Goal: Task Accomplishment & Management: Use online tool/utility

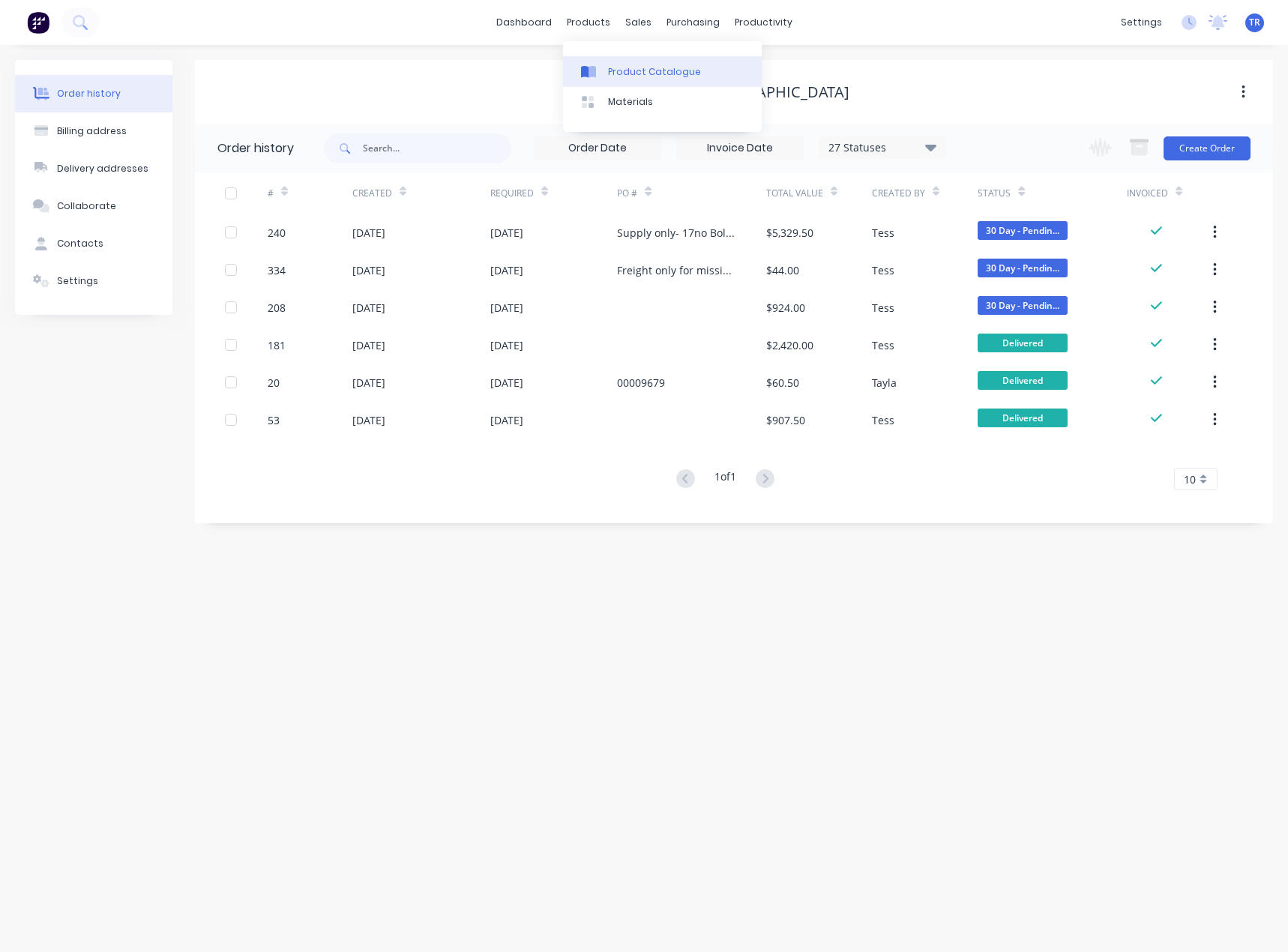
click at [607, 61] on link "Product Catalogue" at bounding box center [662, 71] width 198 height 30
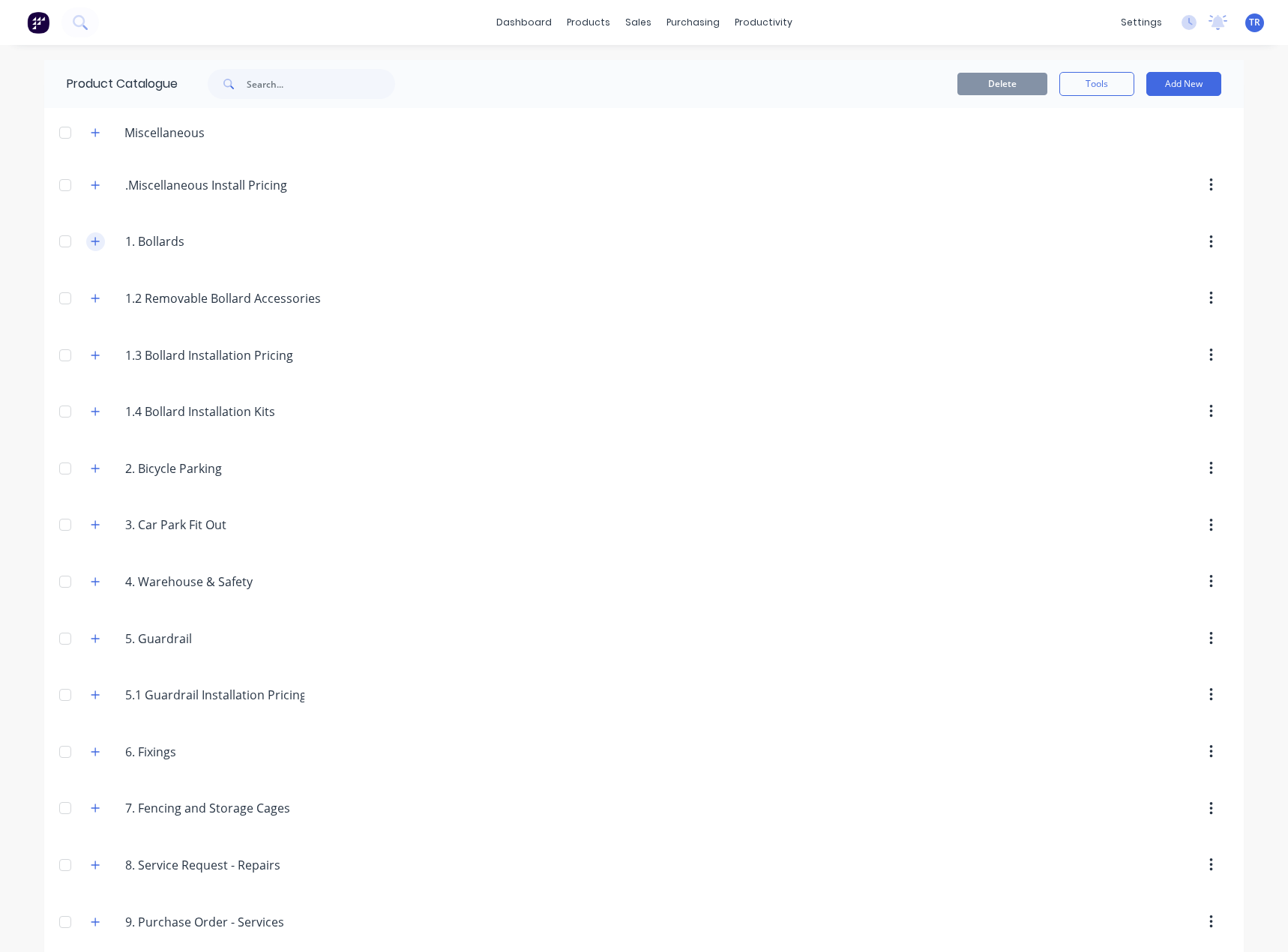
click at [88, 235] on button "button" at bounding box center [95, 241] width 18 height 18
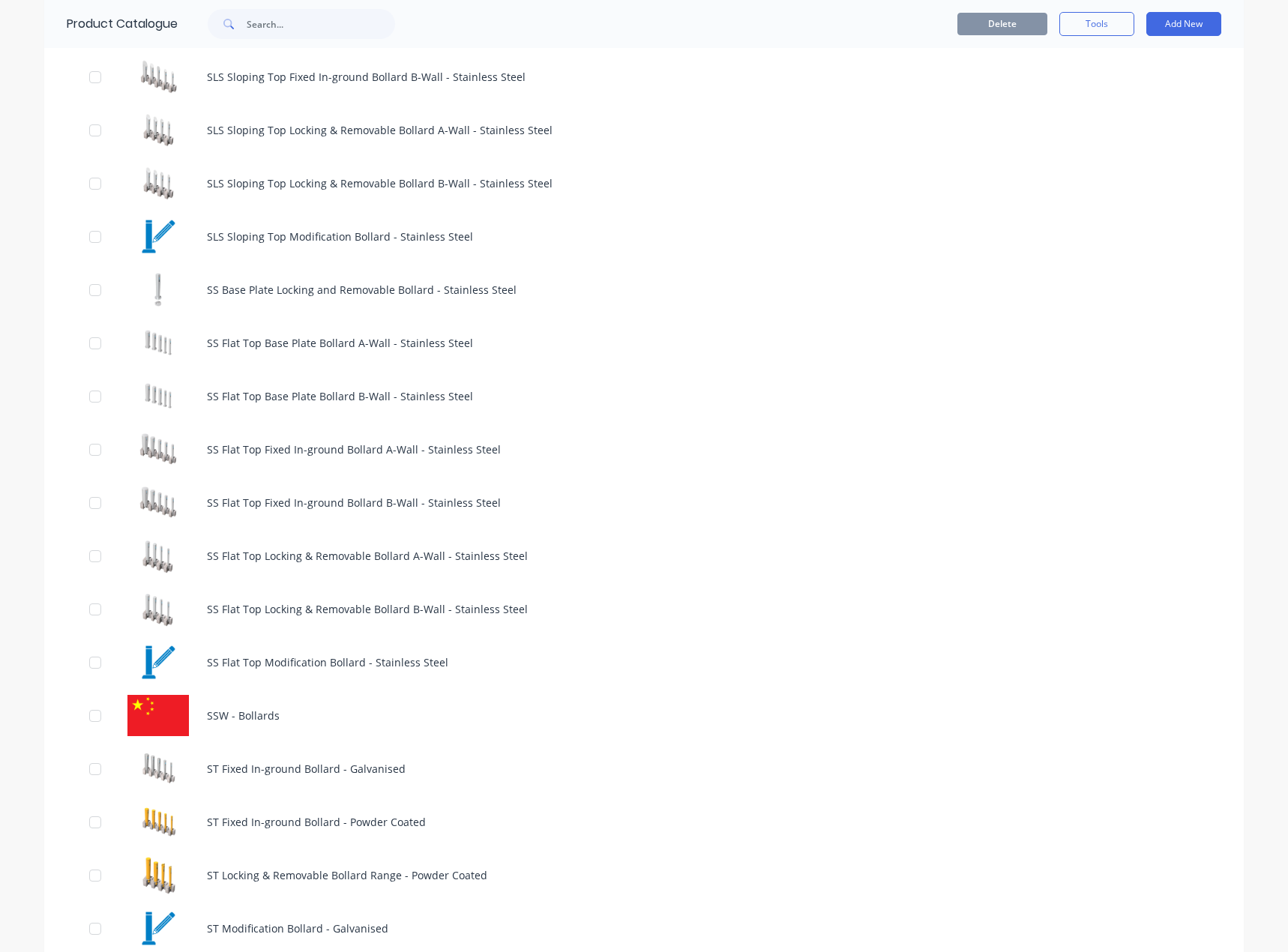
scroll to position [1425, 0]
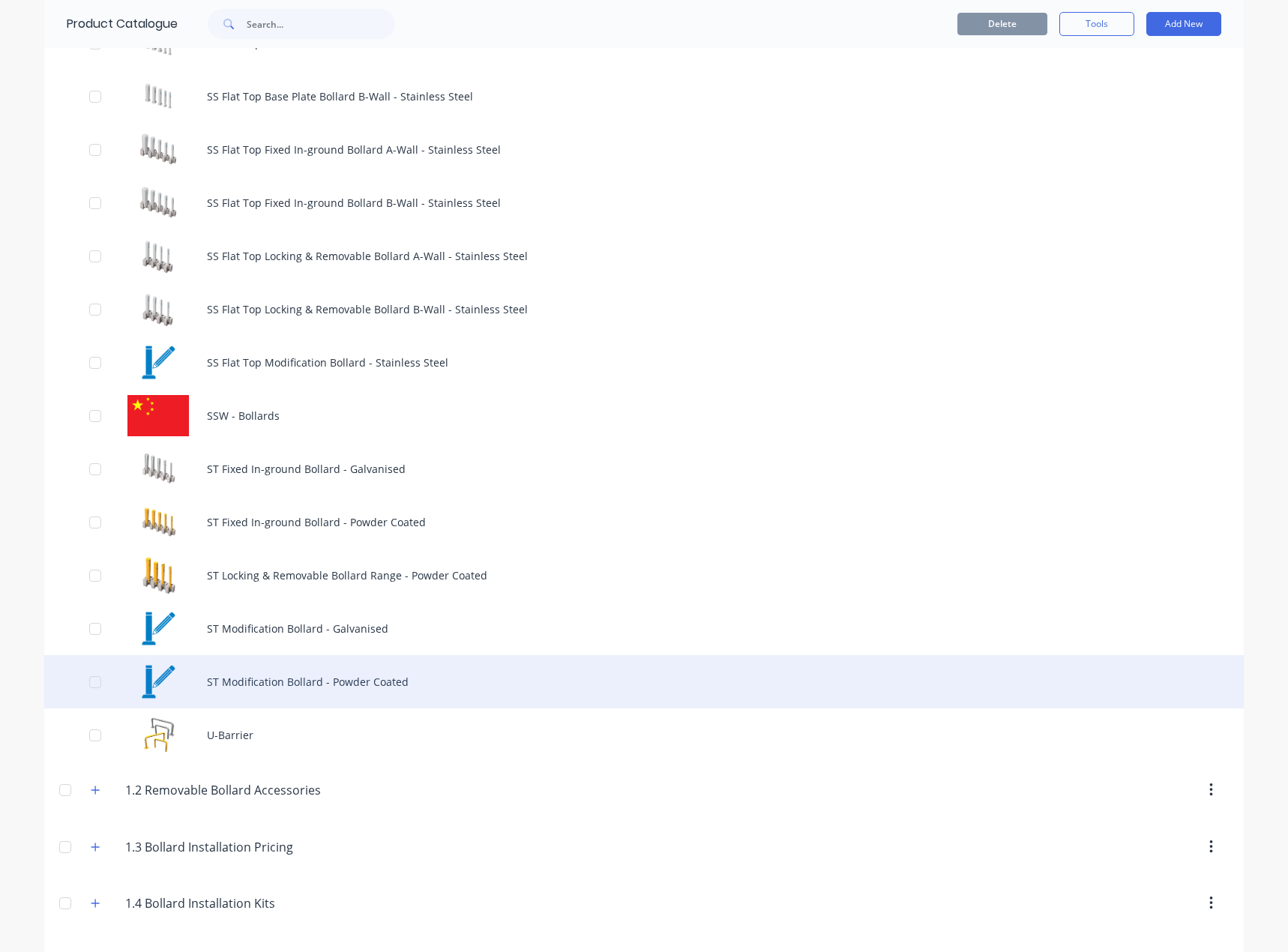
click at [221, 681] on div "ST Modification Bollard - Powder Coated" at bounding box center [644, 681] width 1200 height 53
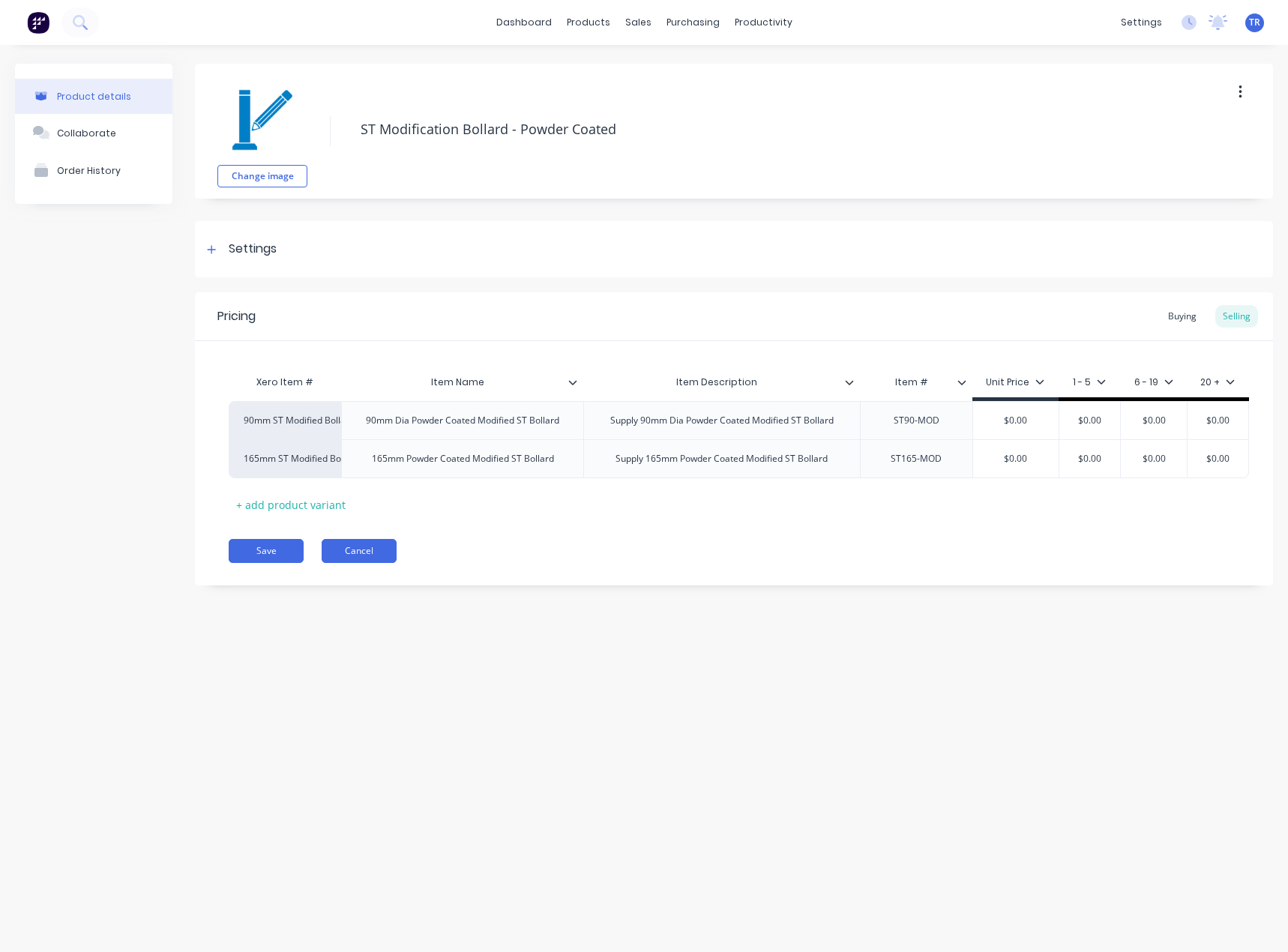
click at [373, 563] on button "Cancel" at bounding box center [359, 550] width 75 height 24
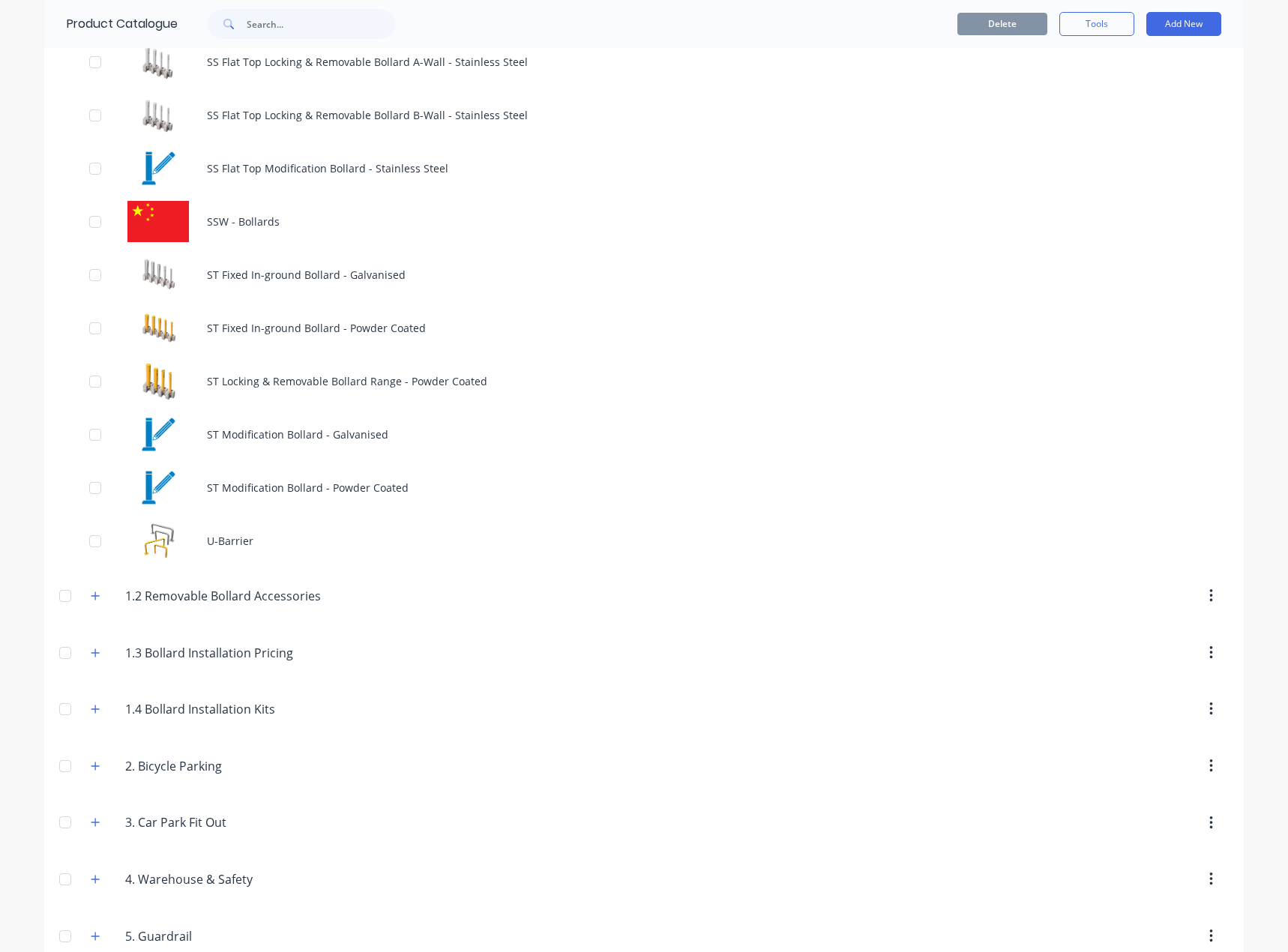
scroll to position [1649, 0]
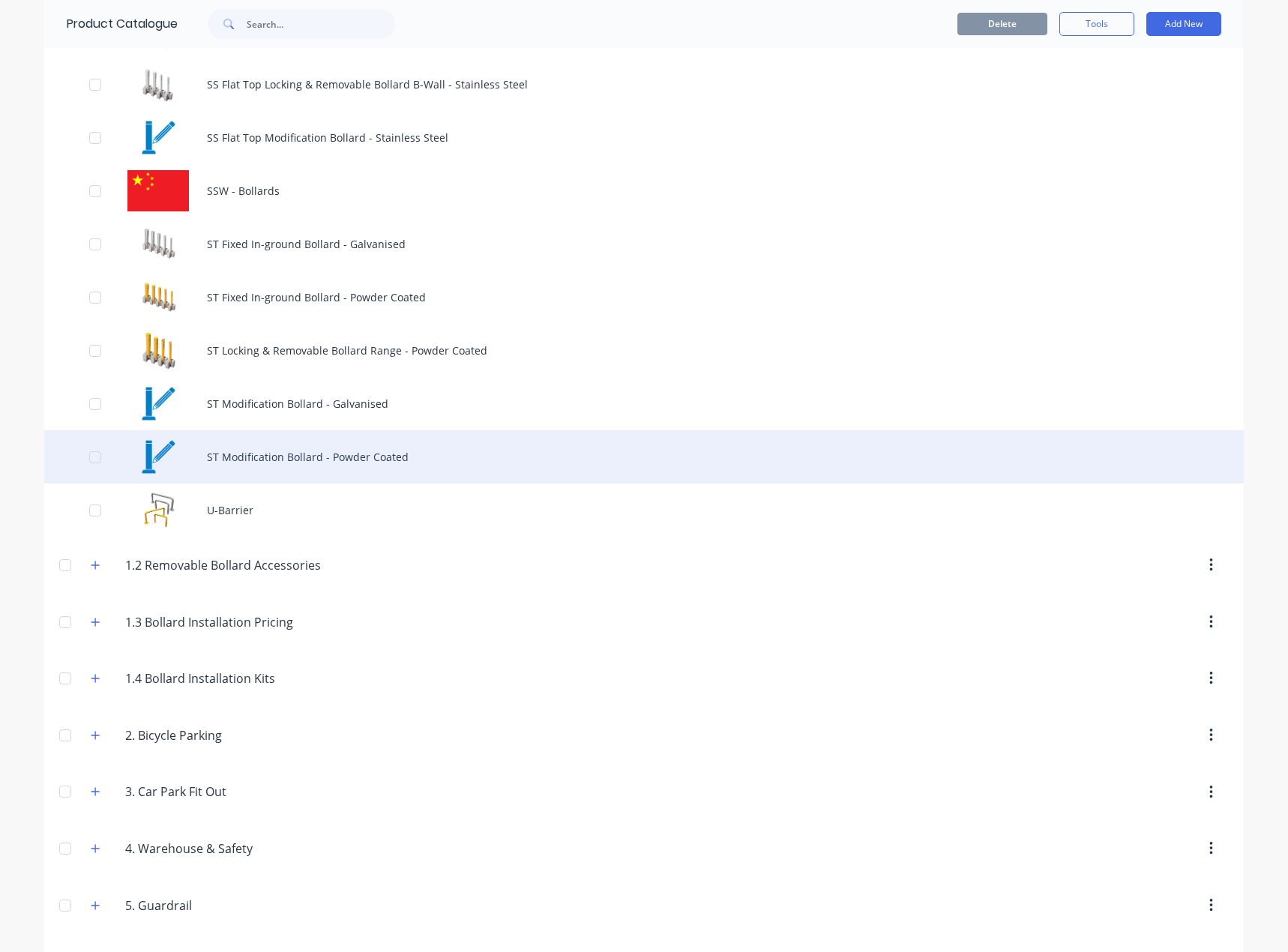
click at [378, 452] on div "ST Modification Bollard - Powder Coated" at bounding box center [644, 457] width 1200 height 53
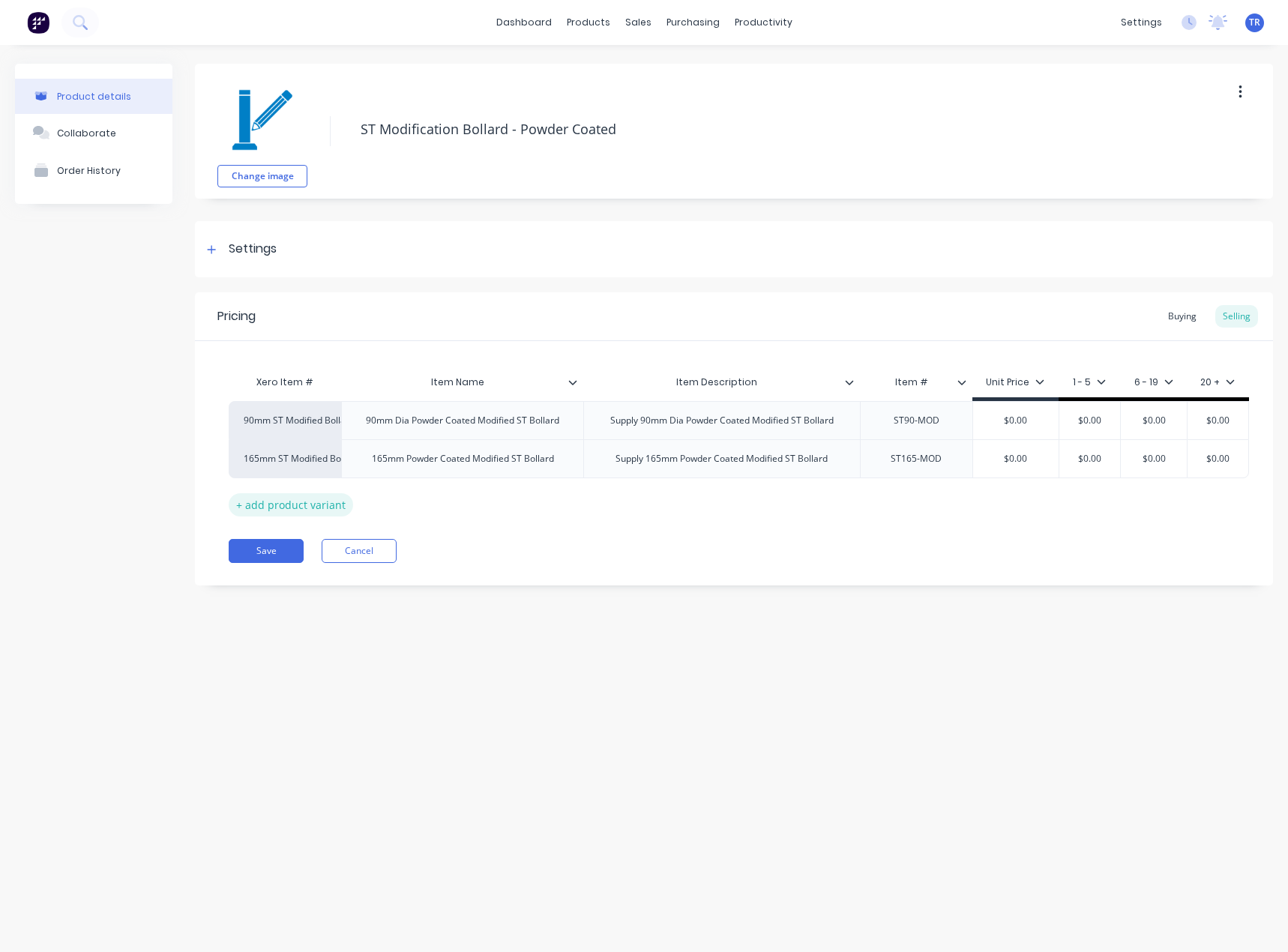
click at [307, 509] on div "+ add product variant" at bounding box center [291, 505] width 124 height 24
click at [443, 498] on div at bounding box center [463, 497] width 75 height 19
click at [503, 464] on div "165mm Powder Coated Modified ST Bollard" at bounding box center [463, 459] width 206 height 19
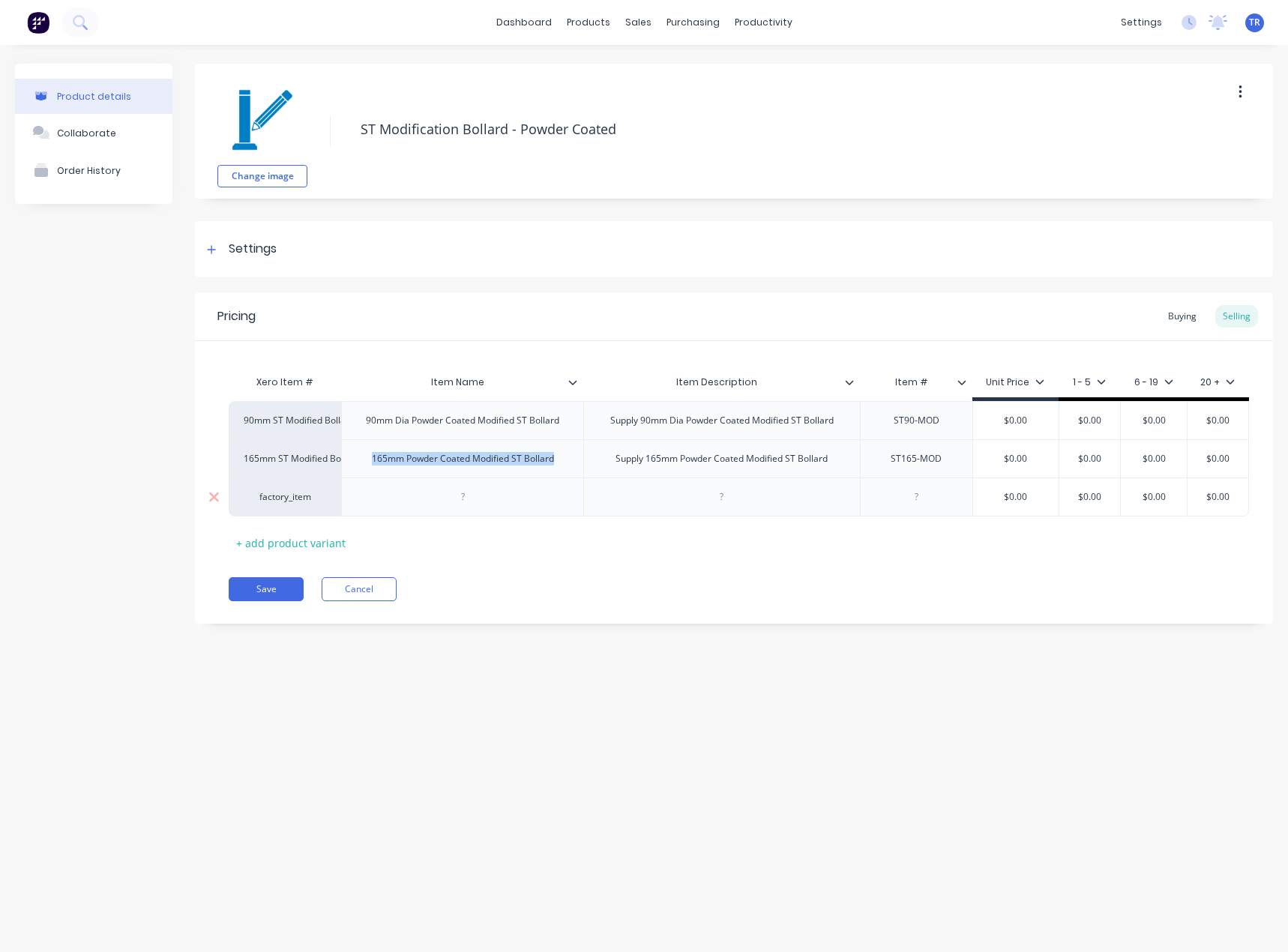
copy div "165mm Powder Coated Modified ST Bollard"
type textarea "x"
click at [477, 502] on div at bounding box center [463, 497] width 75 height 19
paste div
drag, startPoint x: 389, startPoint y: 506, endPoint x: 363, endPoint y: 511, distance: 26.5
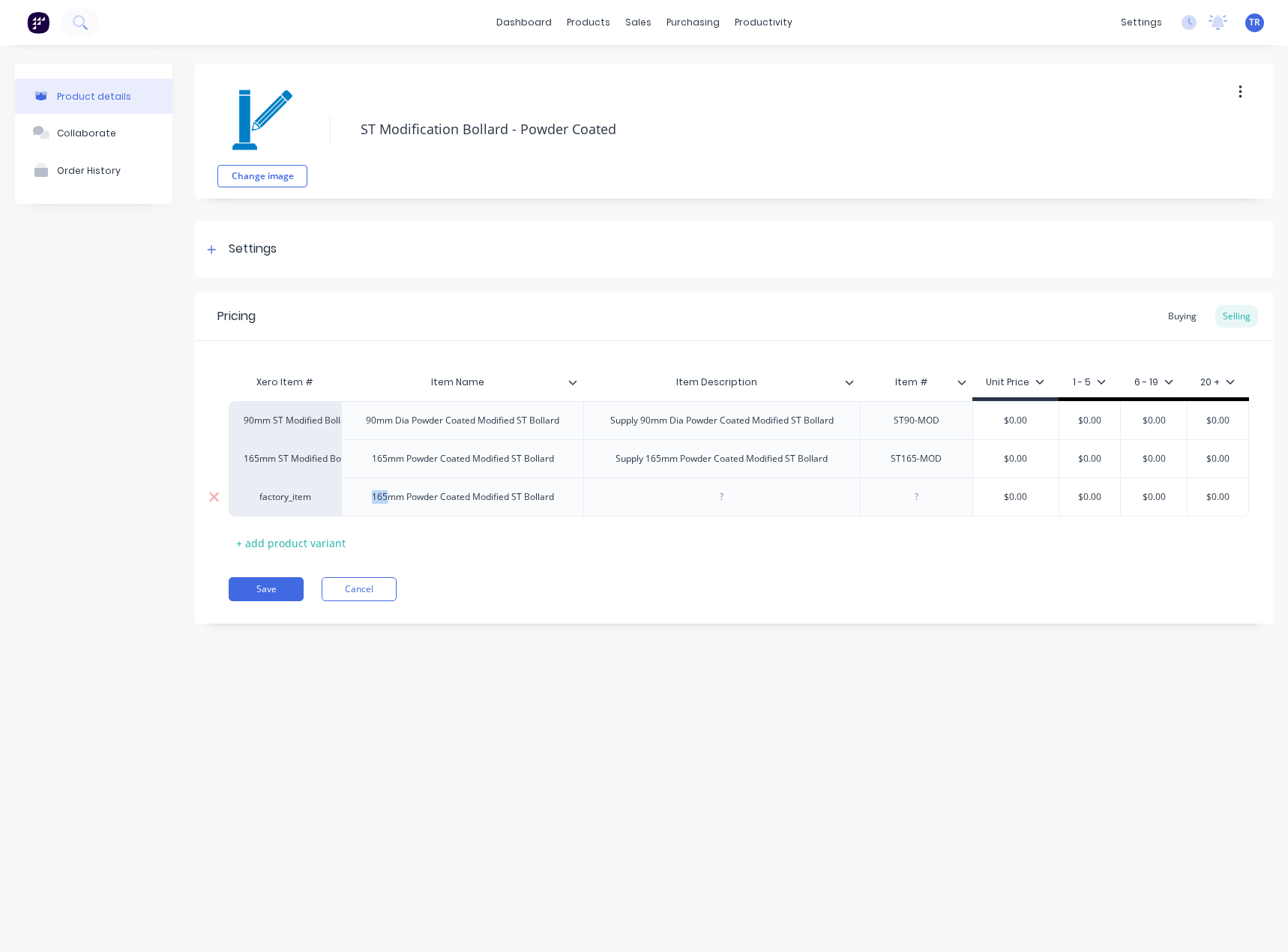
click at [363, 507] on div "165mm Powder Coated Modified ST Bollard" at bounding box center [463, 497] width 206 height 19
click at [659, 468] on div "Supply 165mm Powder Coated Modified ST Bollard" at bounding box center [722, 459] width 236 height 19
copy div "Supply 165mm Powder Coated Modified ST Bollard"
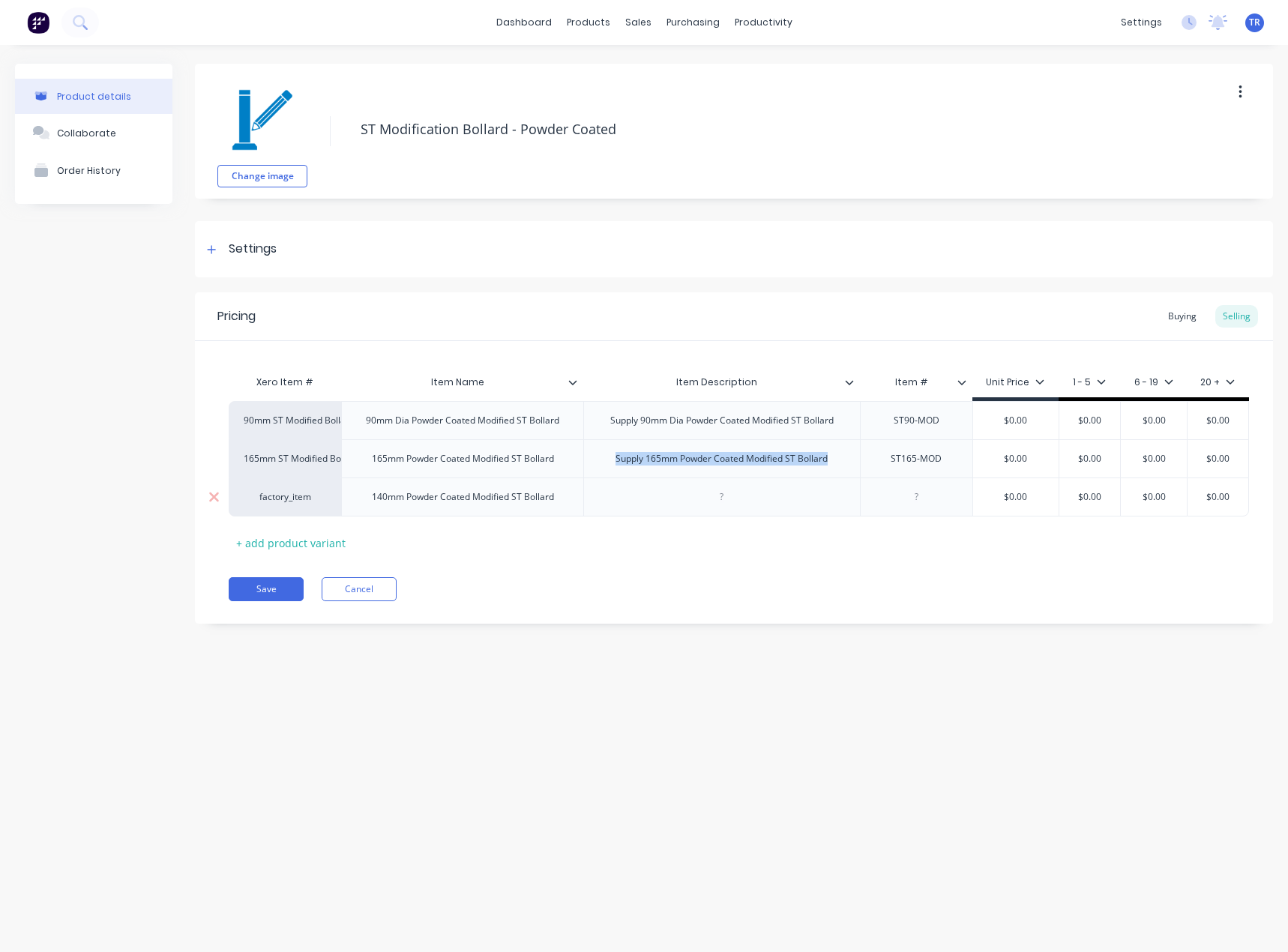
type textarea "x"
click at [710, 501] on div at bounding box center [723, 497] width 75 height 19
paste div
drag, startPoint x: 661, startPoint y: 508, endPoint x: 647, endPoint y: 512, distance: 14.6
click at [647, 507] on div "Supply 165mm Powder Coated Modified ST Bollard" at bounding box center [722, 497] width 236 height 19
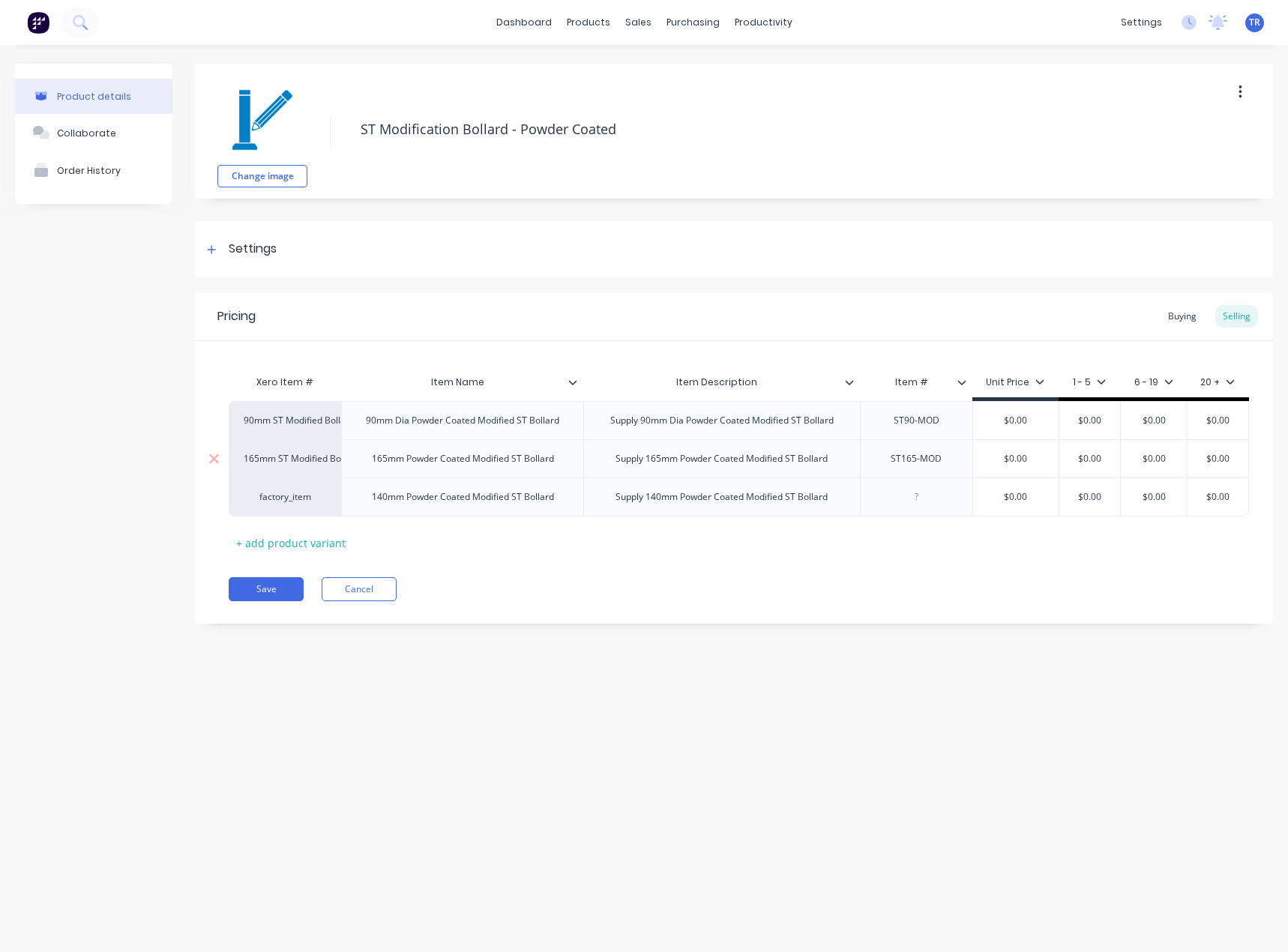
click at [918, 463] on div "ST165-MOD" at bounding box center [917, 459] width 75 height 19
copy div "ST165-MOD"
type textarea "x"
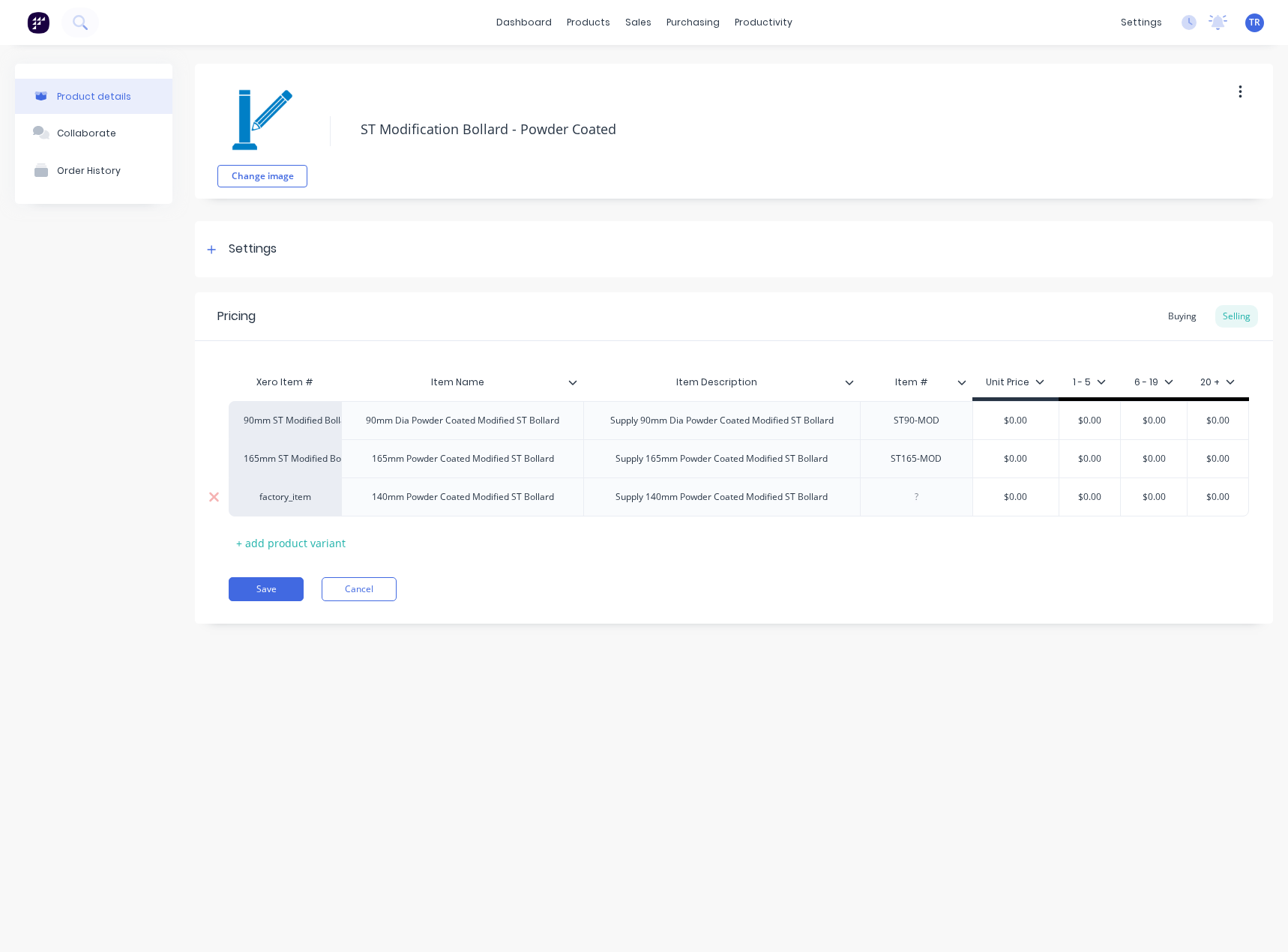
click at [915, 505] on div at bounding box center [917, 497] width 75 height 19
paste div
drag, startPoint x: 918, startPoint y: 508, endPoint x: 904, endPoint y: 514, distance: 15.2
click at [904, 514] on div "ST165-MOD" at bounding box center [916, 497] width 113 height 39
drag, startPoint x: 395, startPoint y: 514, endPoint x: 400, endPoint y: 466, distance: 48.3
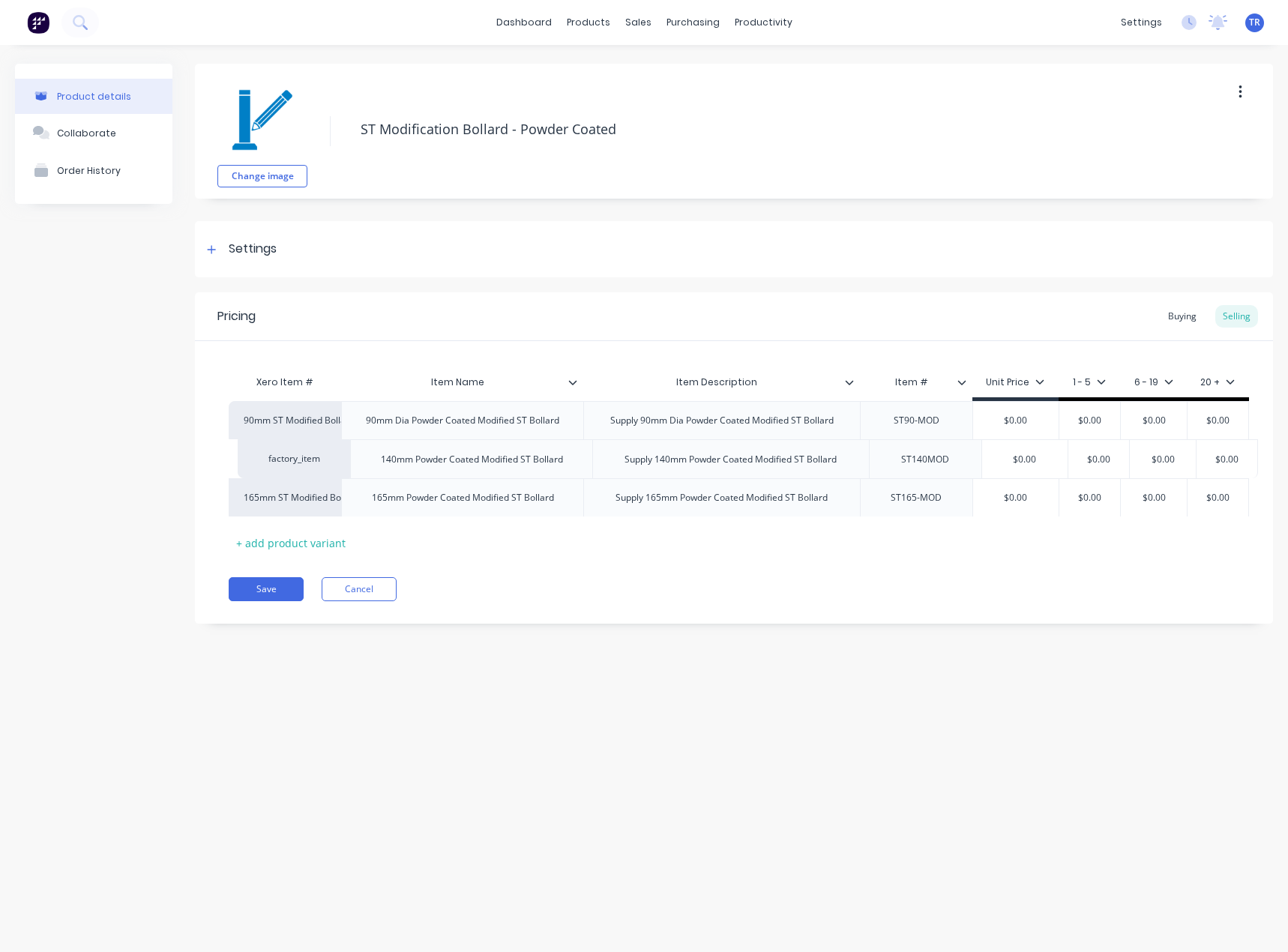
click at [400, 466] on div "90mm ST Modified Bollard 90mm Dia Powder Coated Modified ST Bollard Supply 90mm…" at bounding box center [734, 459] width 1011 height 115
click at [281, 593] on button "Save" at bounding box center [267, 589] width 75 height 24
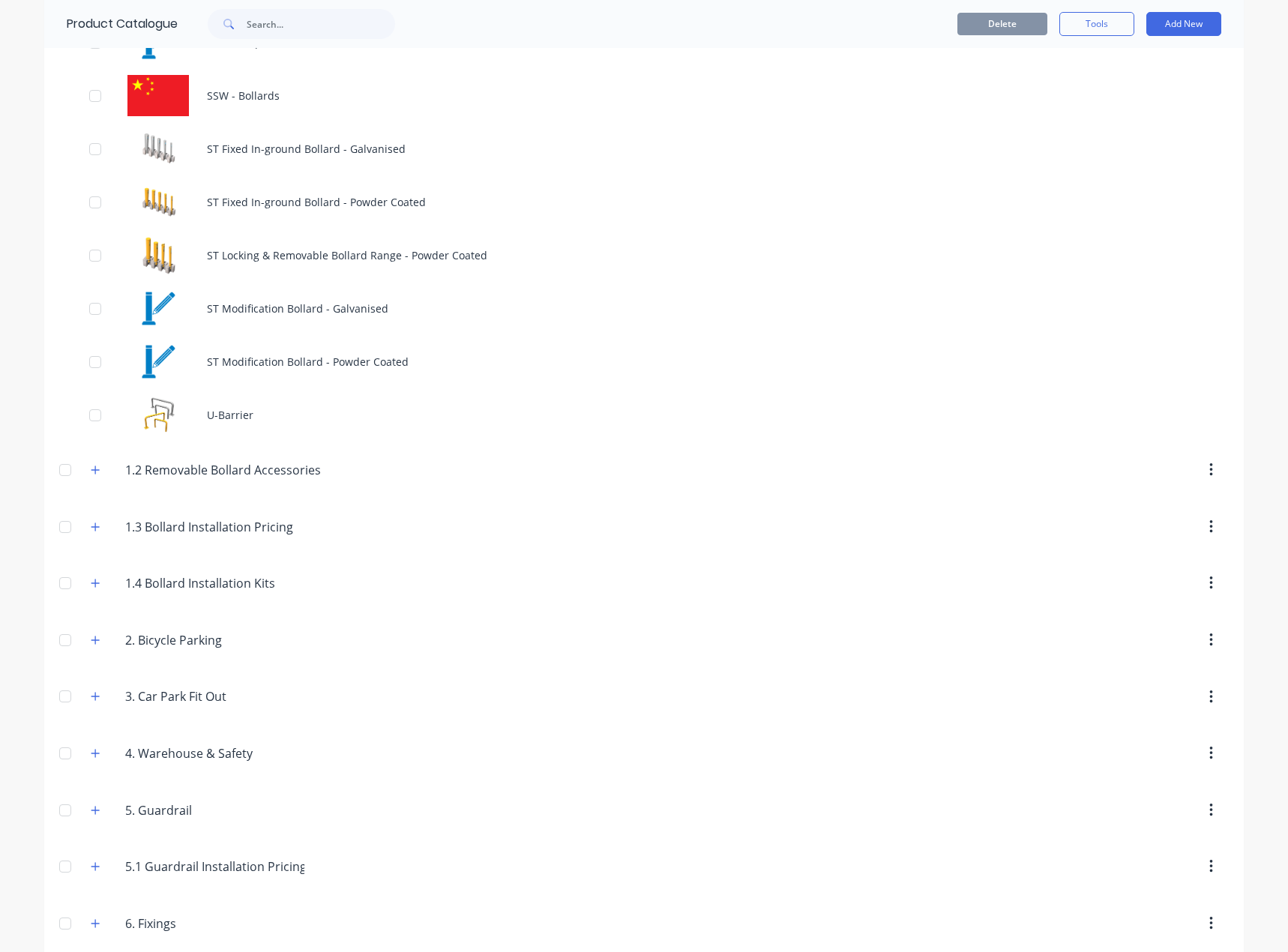
scroll to position [1461, 0]
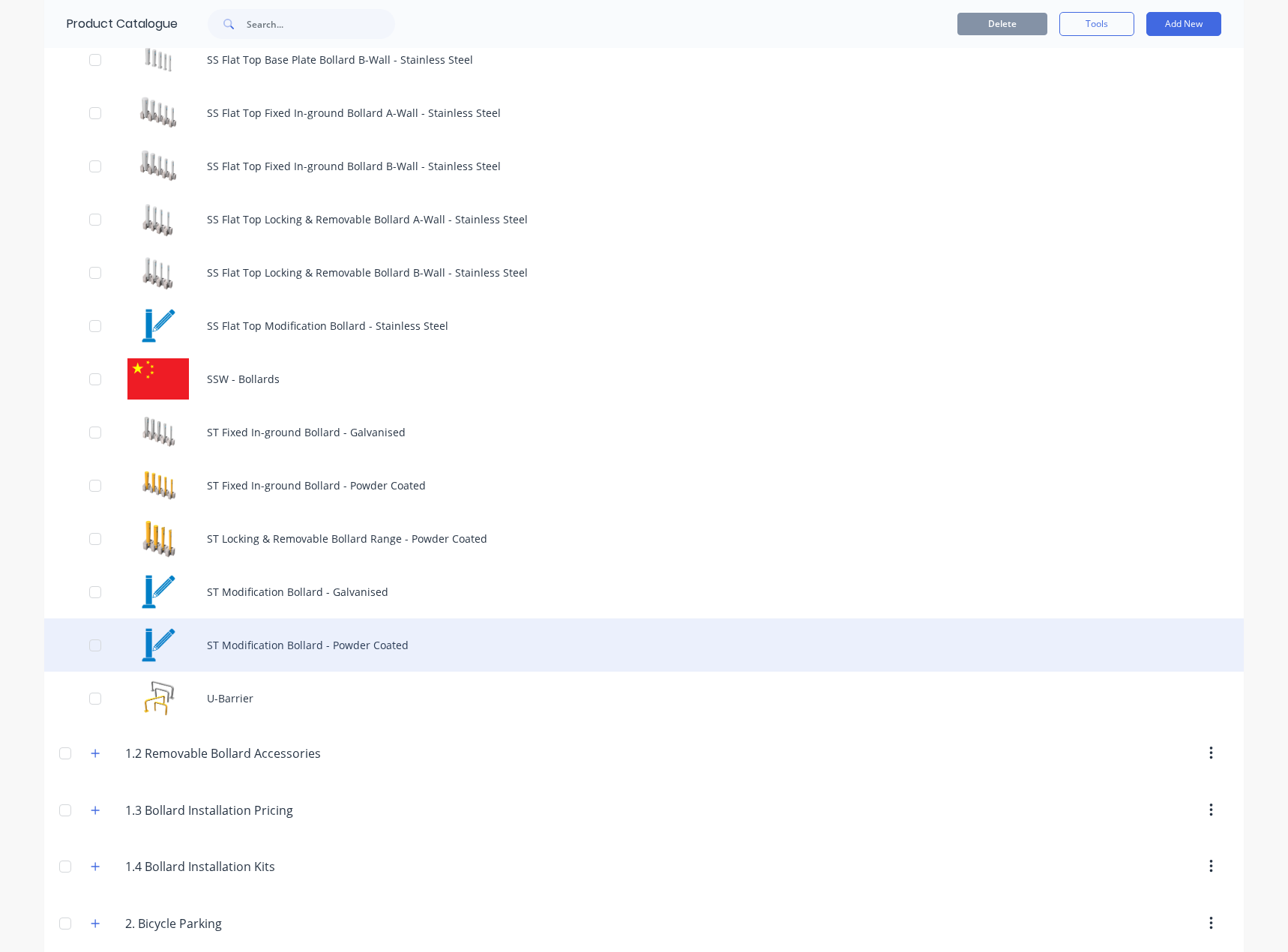
click at [325, 647] on div "ST Modification Bollard - Powder Coated" at bounding box center [644, 645] width 1200 height 53
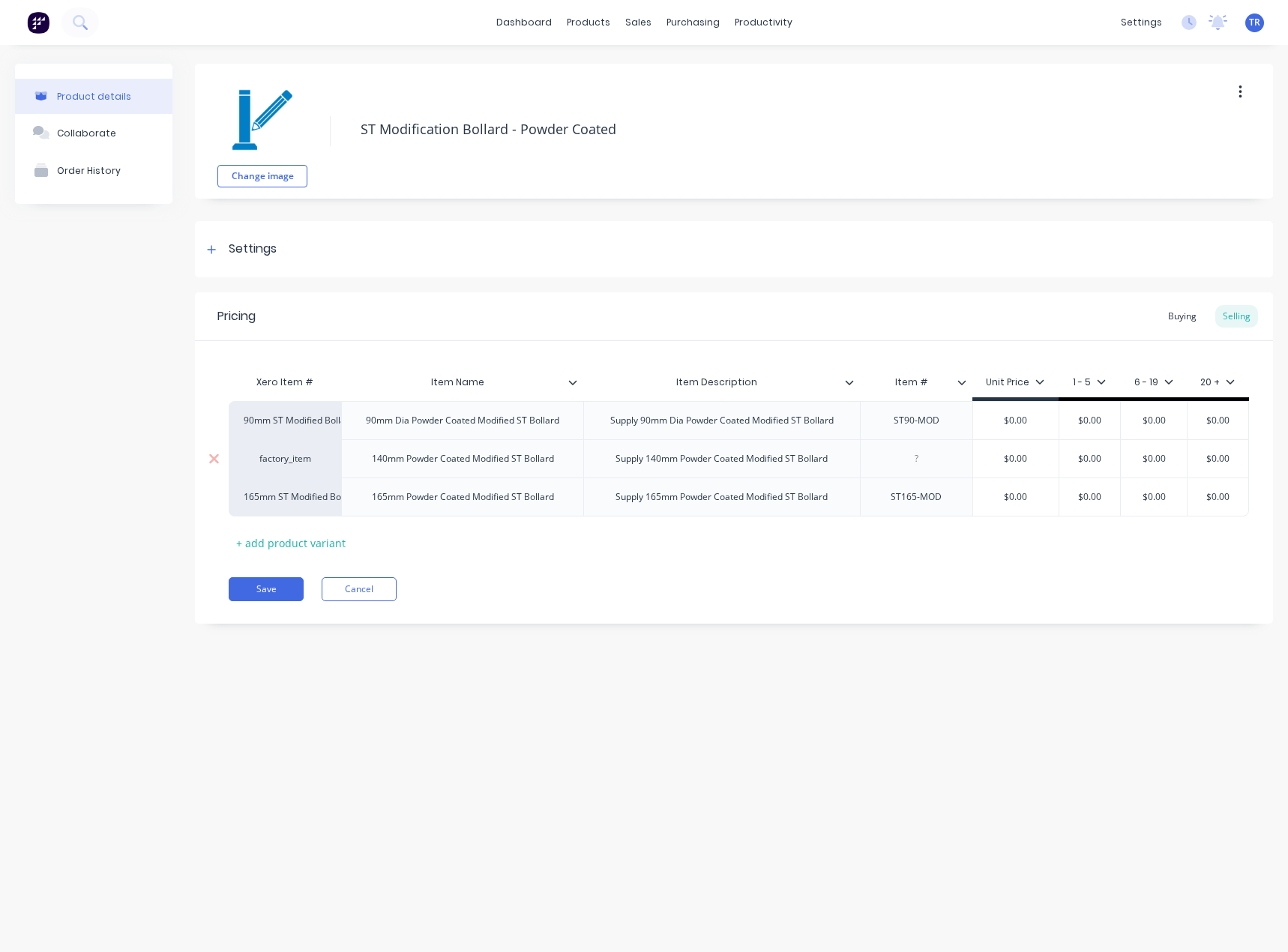
click at [902, 463] on div at bounding box center [917, 459] width 75 height 19
click at [923, 425] on div "ST90-MOD" at bounding box center [917, 420] width 75 height 19
copy div "ST90-MOD"
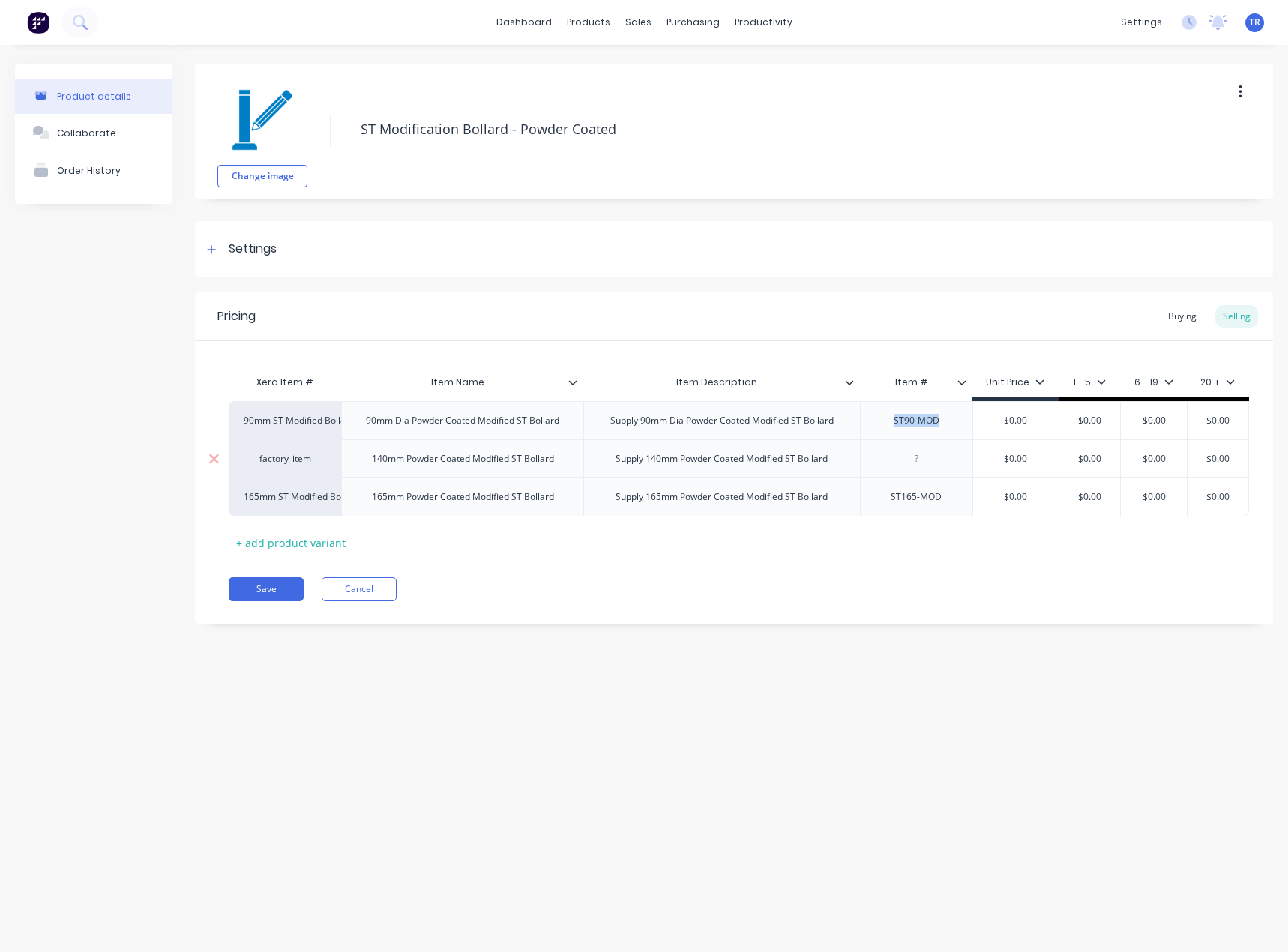
type textarea "x"
click at [918, 464] on div at bounding box center [917, 459] width 75 height 19
paste div
drag, startPoint x: 913, startPoint y: 472, endPoint x: 904, endPoint y: 473, distance: 9.1
click at [904, 468] on div "ST90-MOD" at bounding box center [917, 459] width 75 height 19
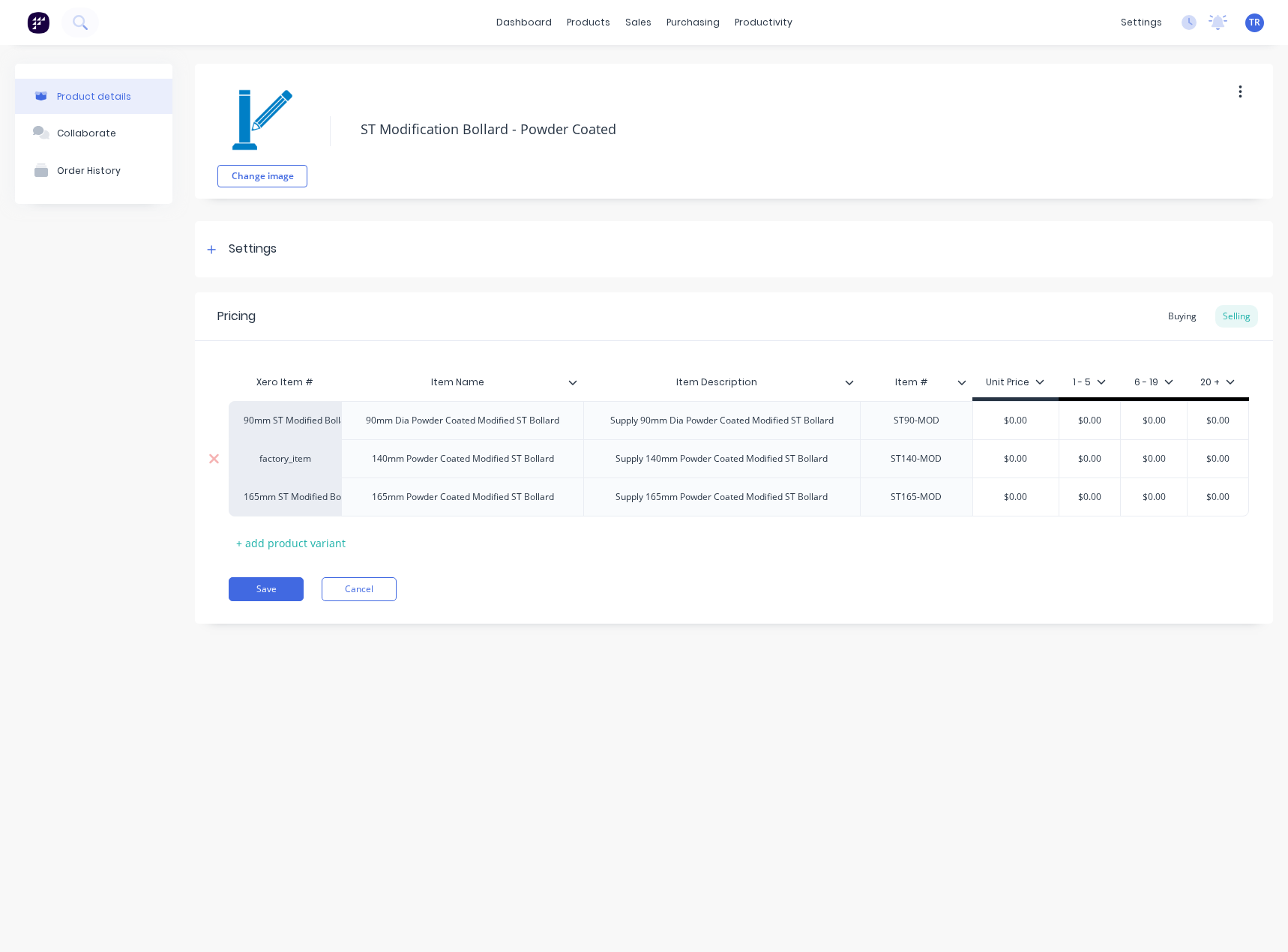
click at [911, 468] on div "ST140-MOD" at bounding box center [917, 459] width 75 height 19
copy div "ST140-MOD"
click at [484, 465] on div "140mm Powder Coated Modified ST Bollard" at bounding box center [463, 459] width 206 height 19
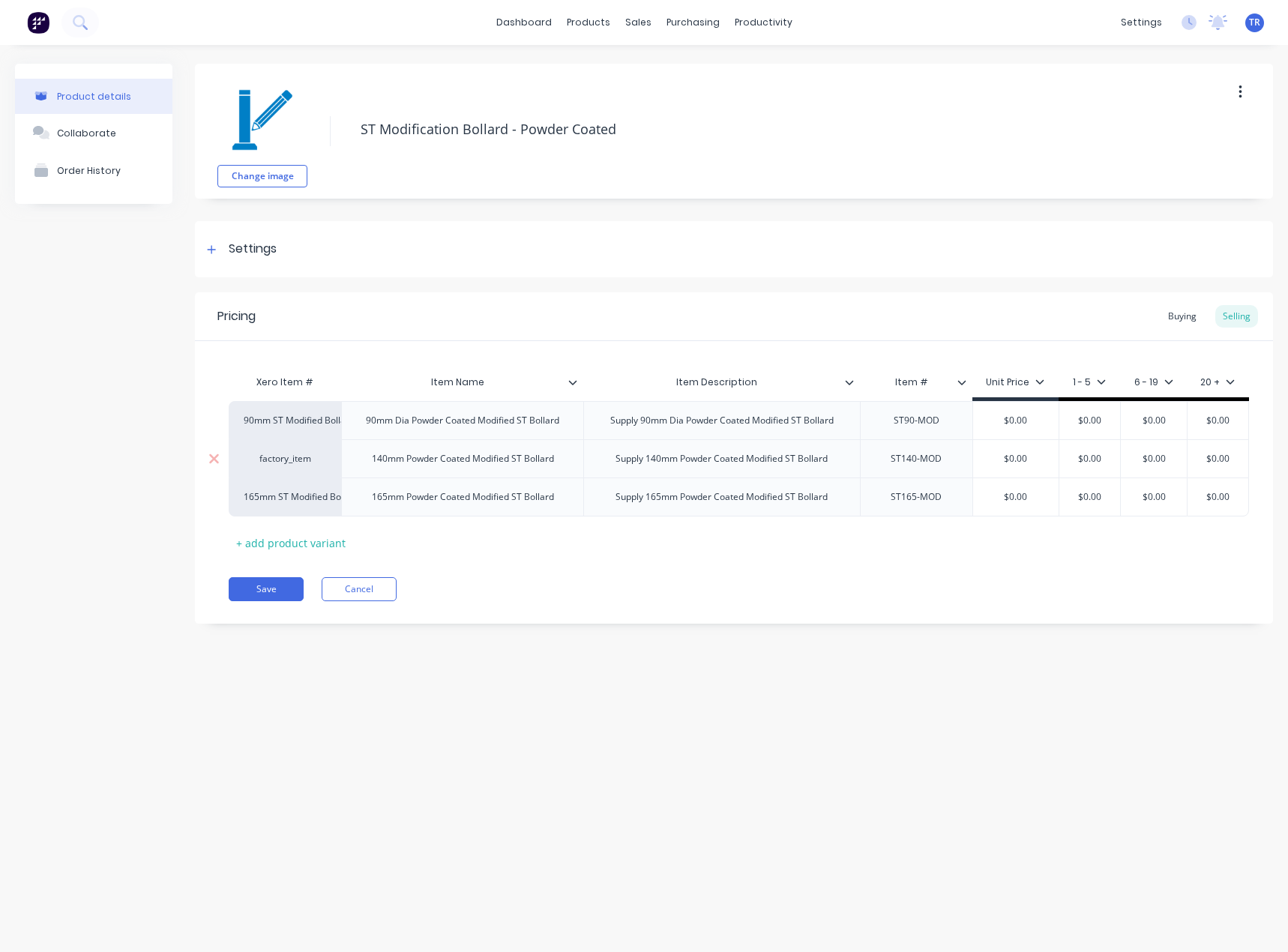
click at [606, 468] on div "Supply 140mm Powder Coated Modified ST Bollard" at bounding box center [722, 459] width 236 height 19
copy div "Supply 140mm Powder Coated Modified ST Bollard"
click at [480, 468] on div "140mm Powder Coated Modified ST Bollard" at bounding box center [463, 459] width 206 height 19
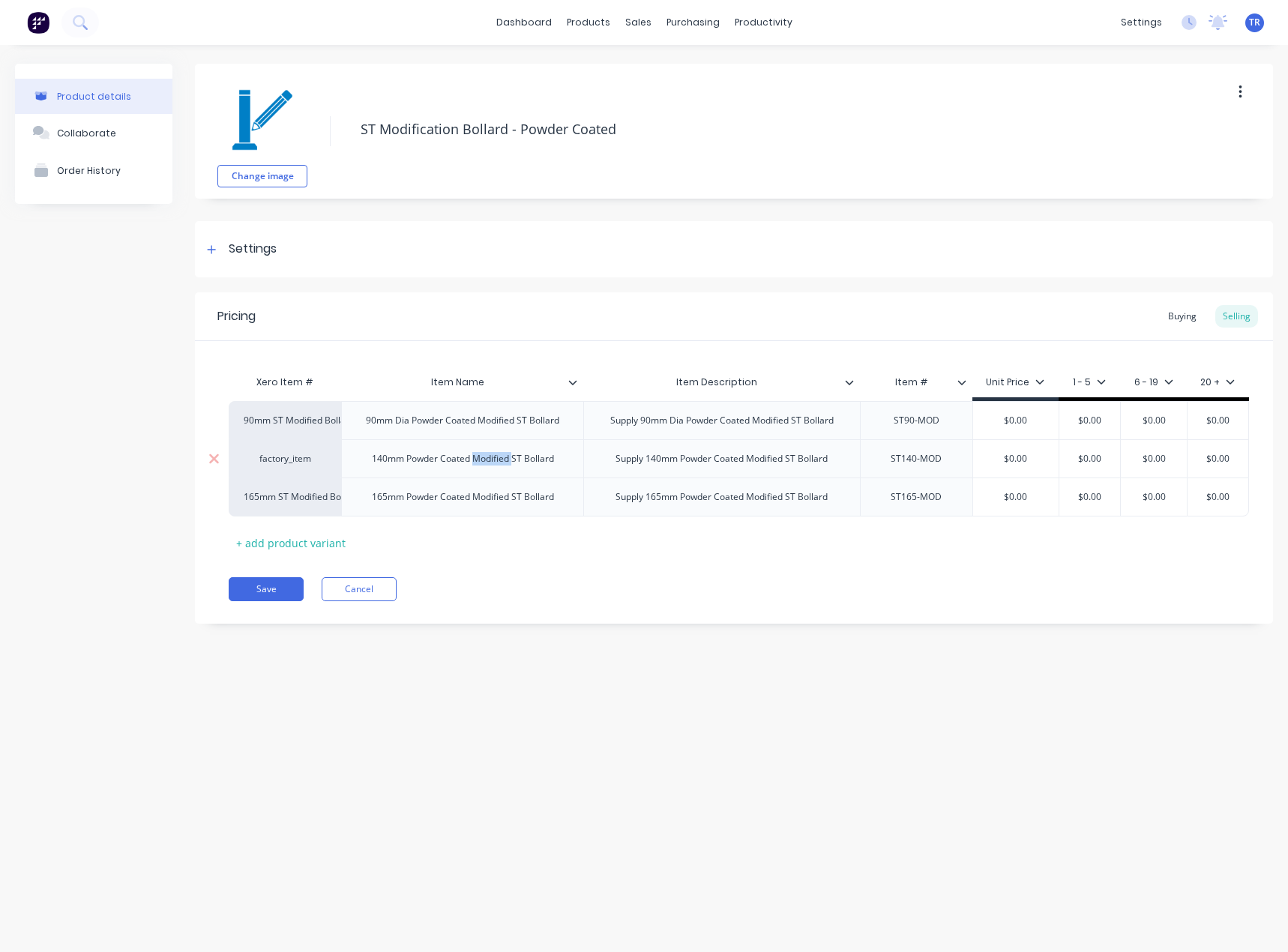
click at [480, 468] on div "140mm Powder Coated Modified ST Bollard" at bounding box center [463, 459] width 206 height 19
copy div "140mm Powder Coated Modified ST Bollard"
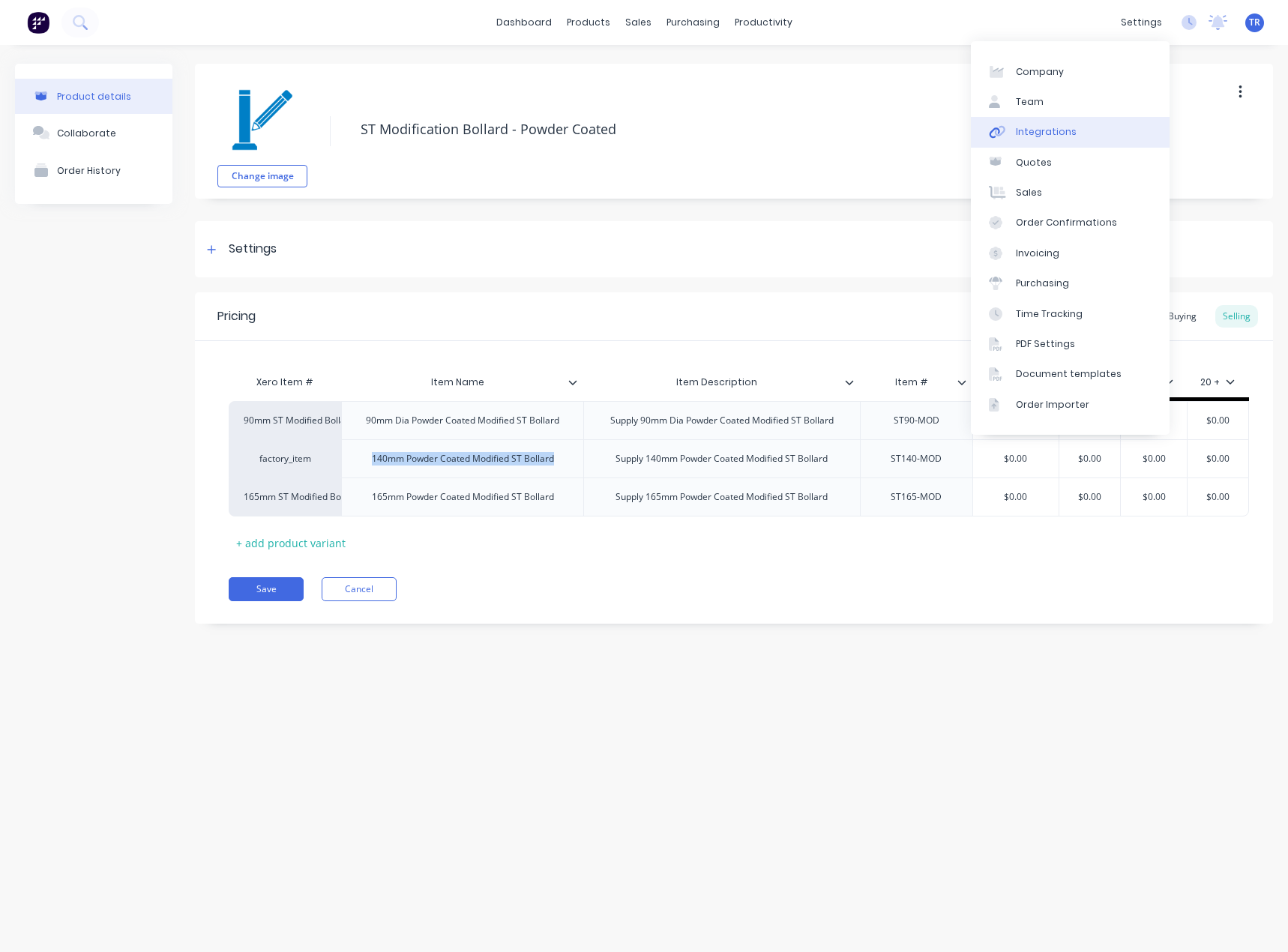
click at [1059, 122] on link "Integrations" at bounding box center [1070, 132] width 198 height 30
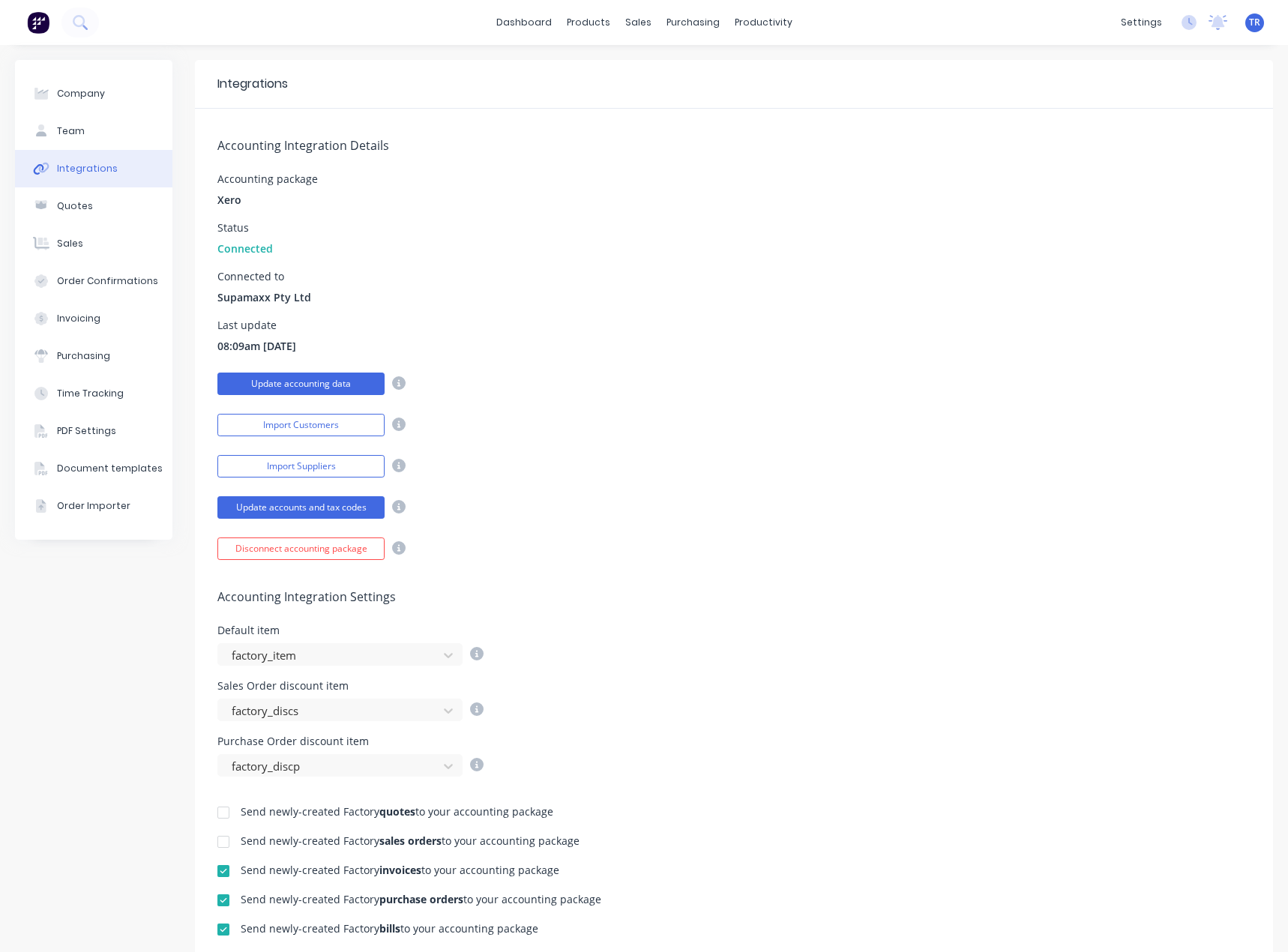
click at [299, 378] on button "Update accounting data" at bounding box center [301, 384] width 167 height 23
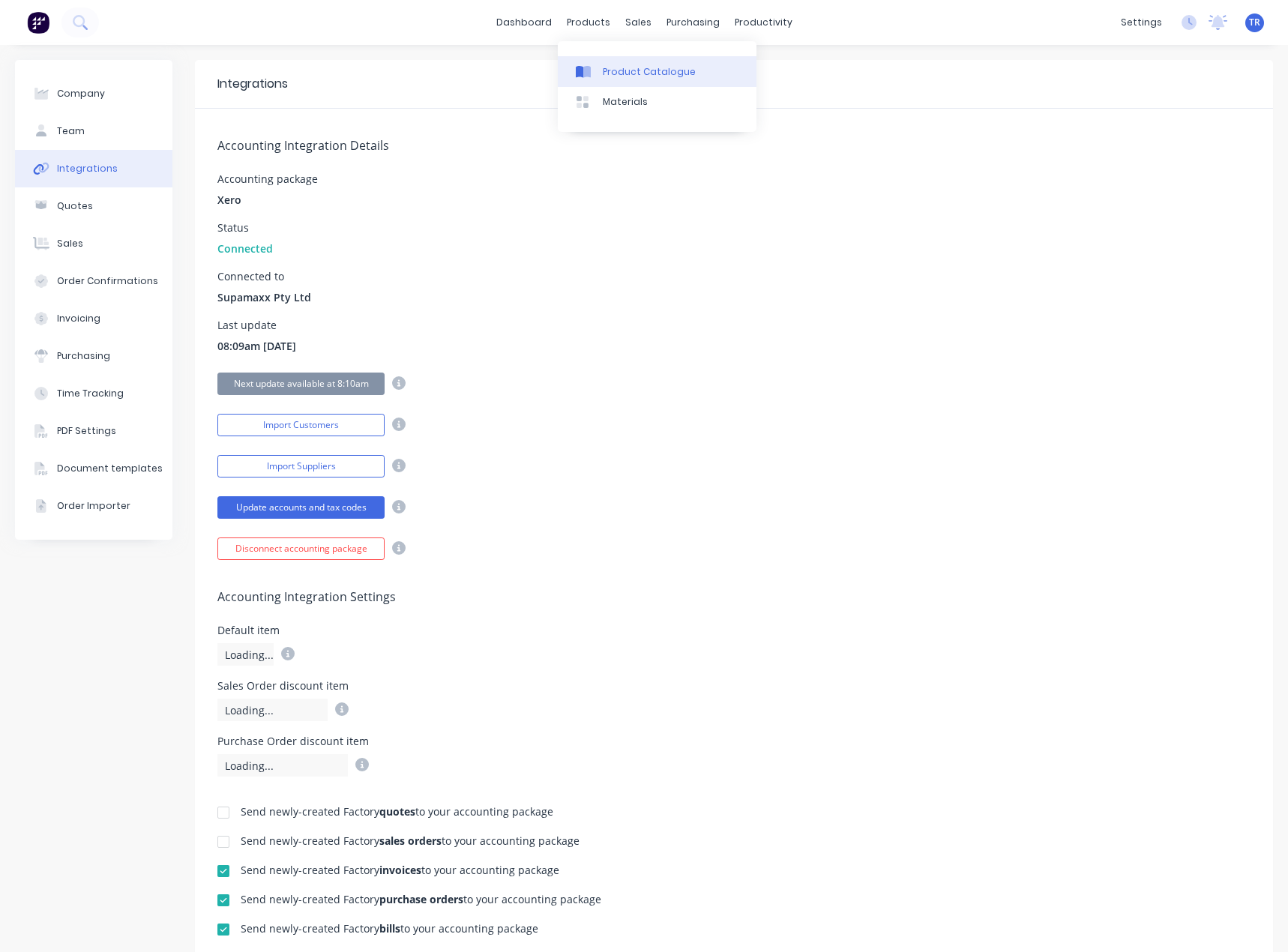
click at [587, 74] on icon at bounding box center [587, 72] width 8 height 12
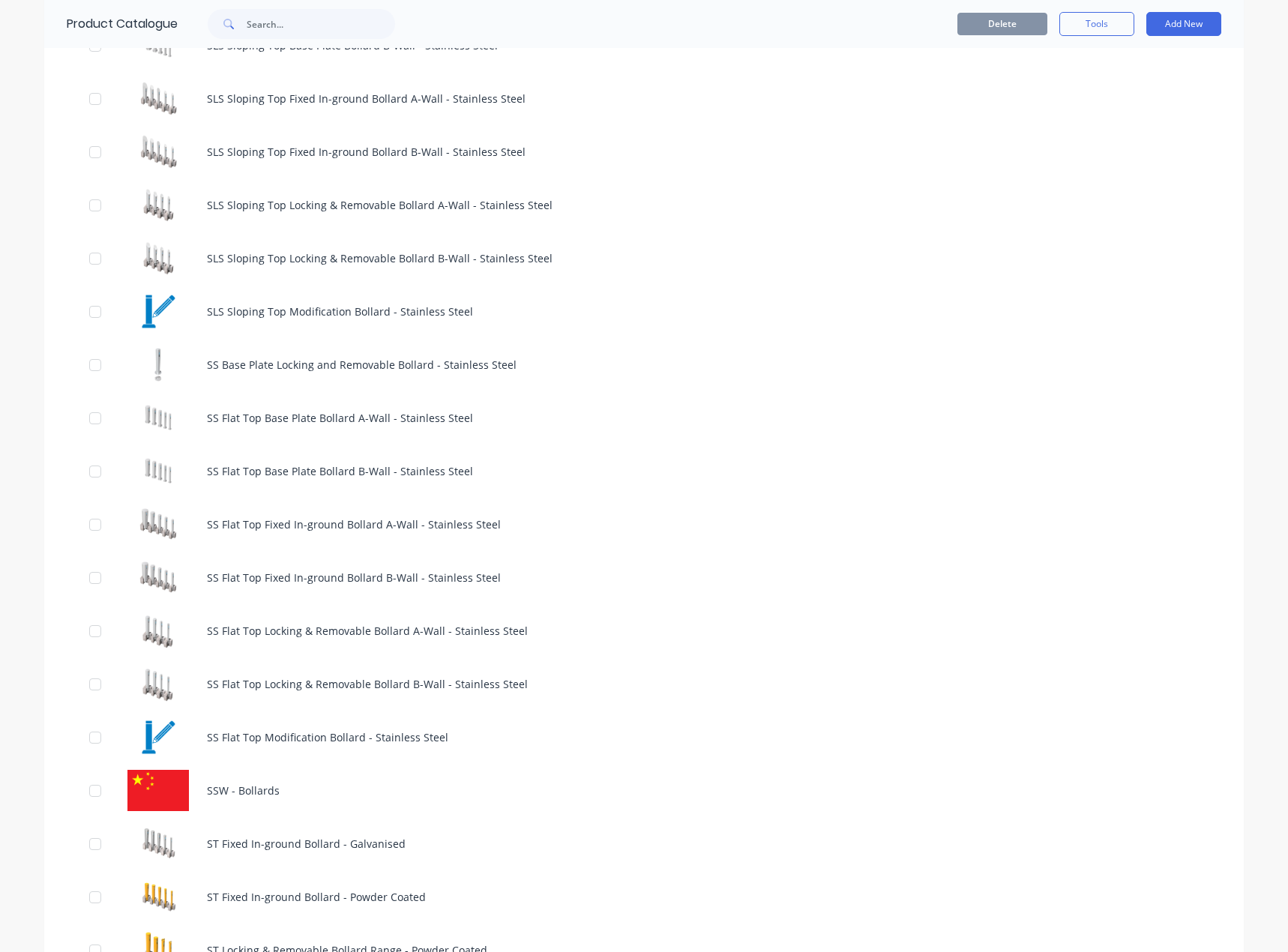
scroll to position [1574, 0]
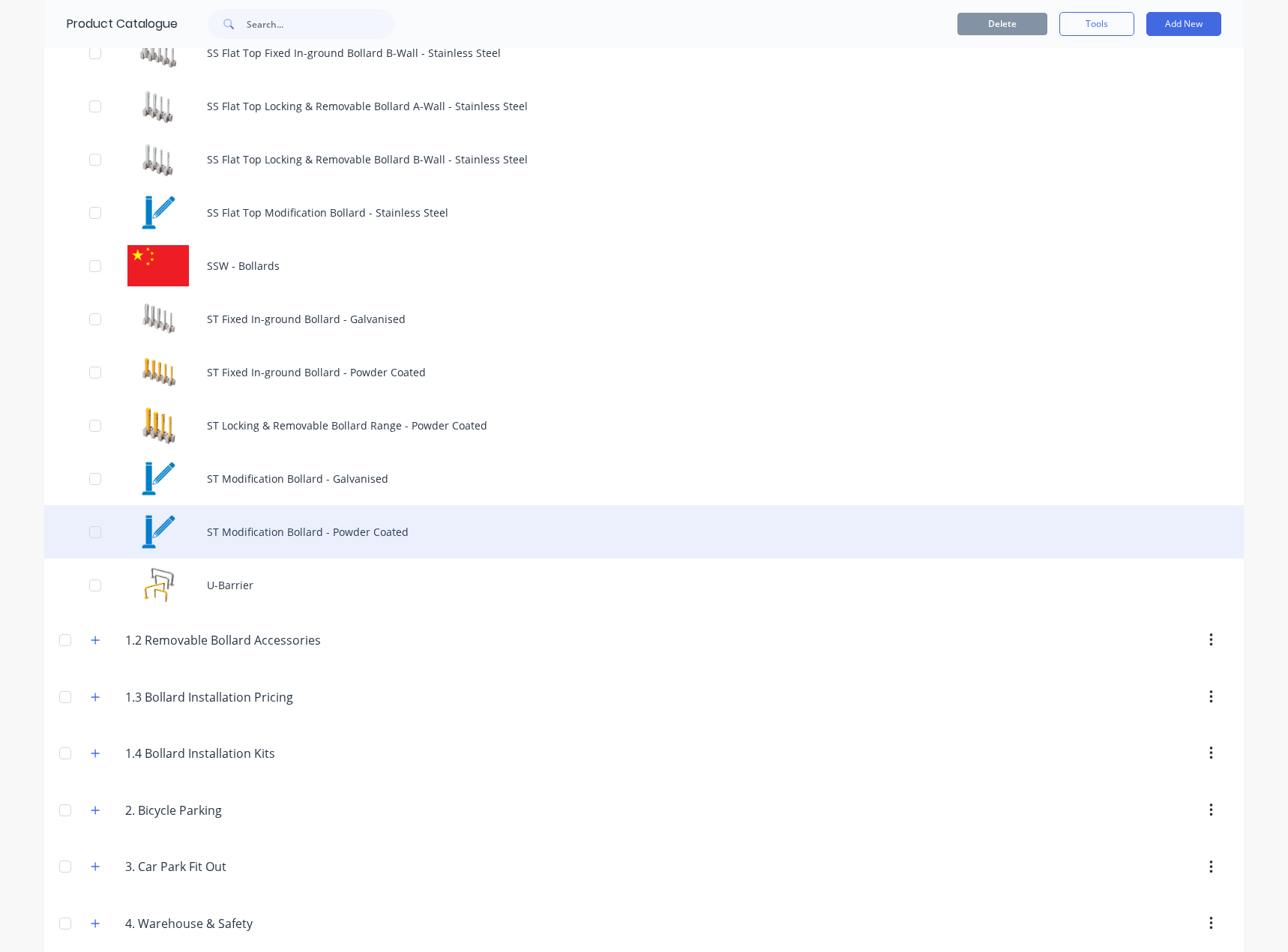
click at [384, 526] on div "ST Modification Bollard - Powder Coated" at bounding box center [644, 531] width 1200 height 53
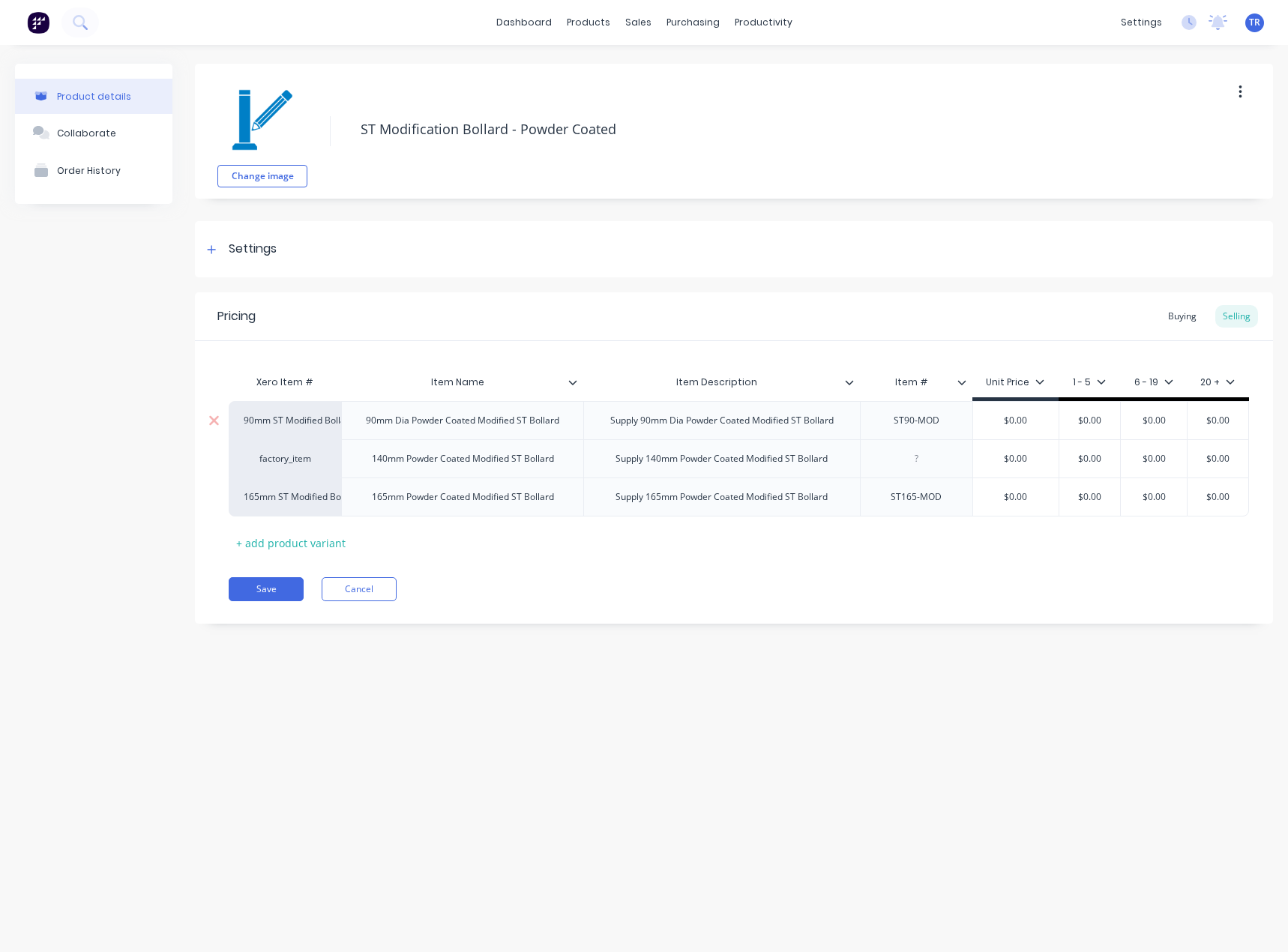
type textarea "x"
click at [294, 466] on div "factory_item" at bounding box center [285, 459] width 82 height 13
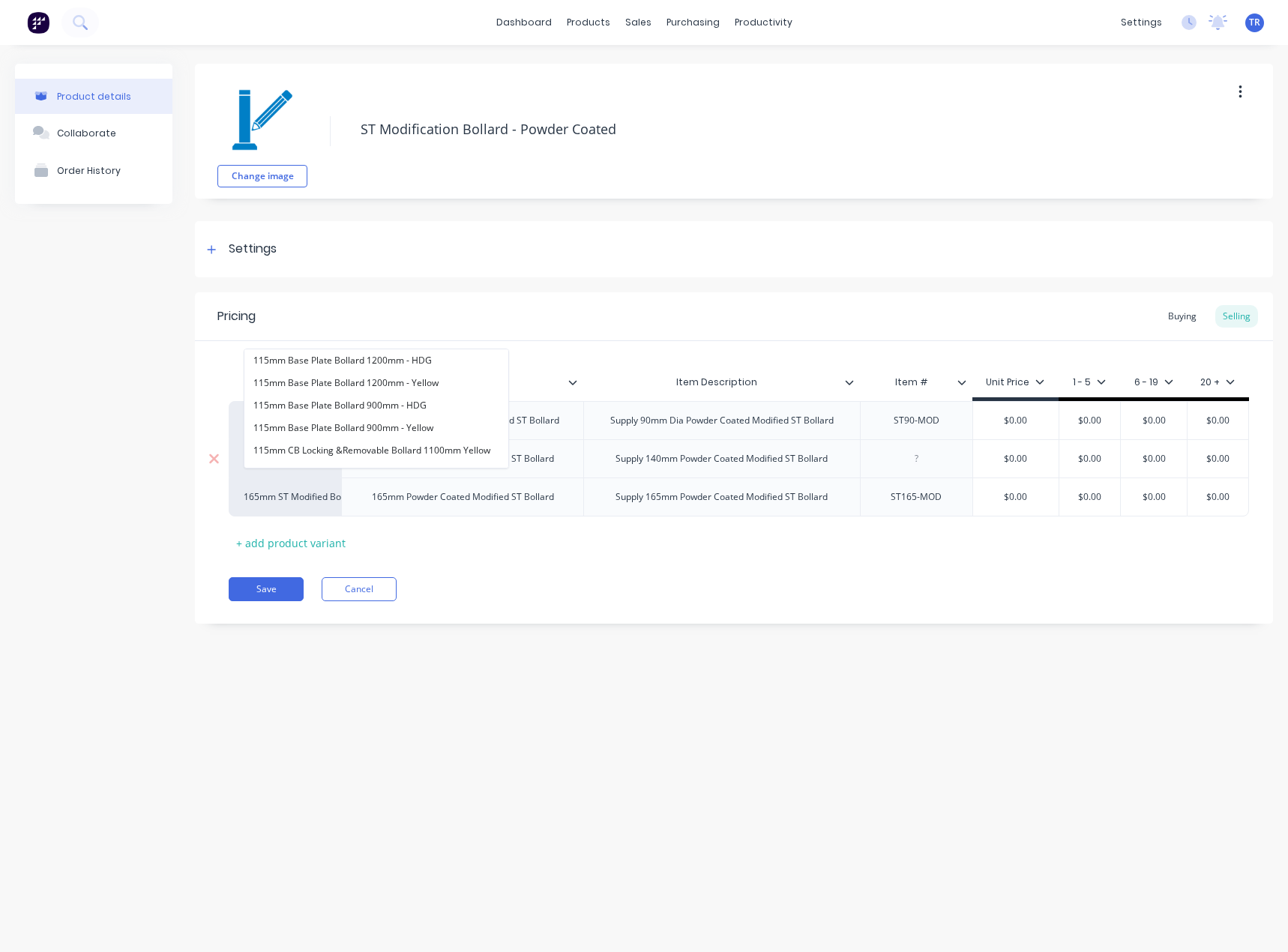
paste input "140mm ST Modified Bollard"
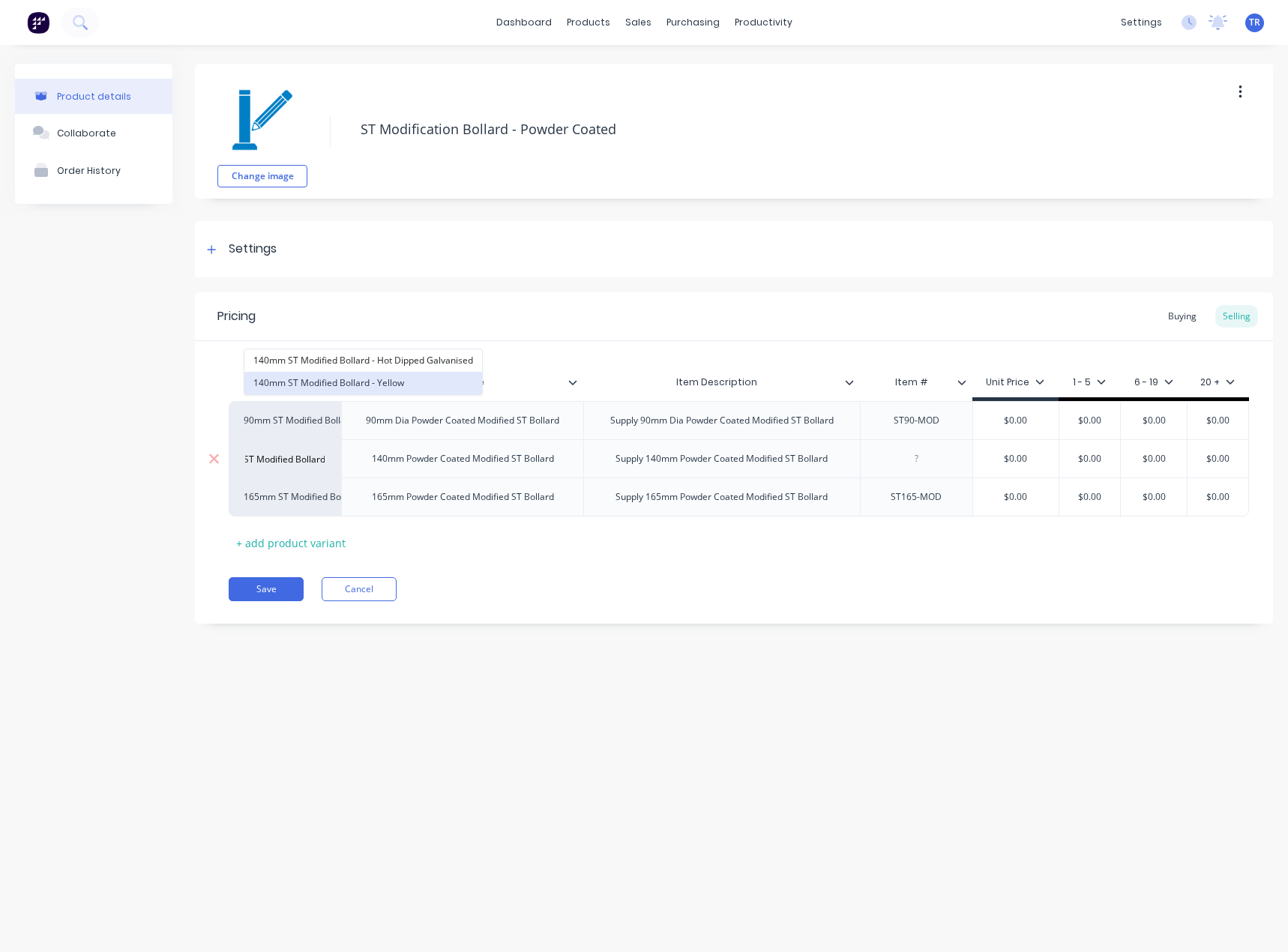
type input "140mm ST Modified Bollard"
drag, startPoint x: 340, startPoint y: 376, endPoint x: 469, endPoint y: 558, distance: 223.1
click at [444, 569] on div "Pricing Buying Selling Xero Item # Item Name Item Description Item # Unit Price…" at bounding box center [734, 458] width 1078 height 331
click at [294, 466] on div "factory_item" at bounding box center [285, 459] width 82 height 13
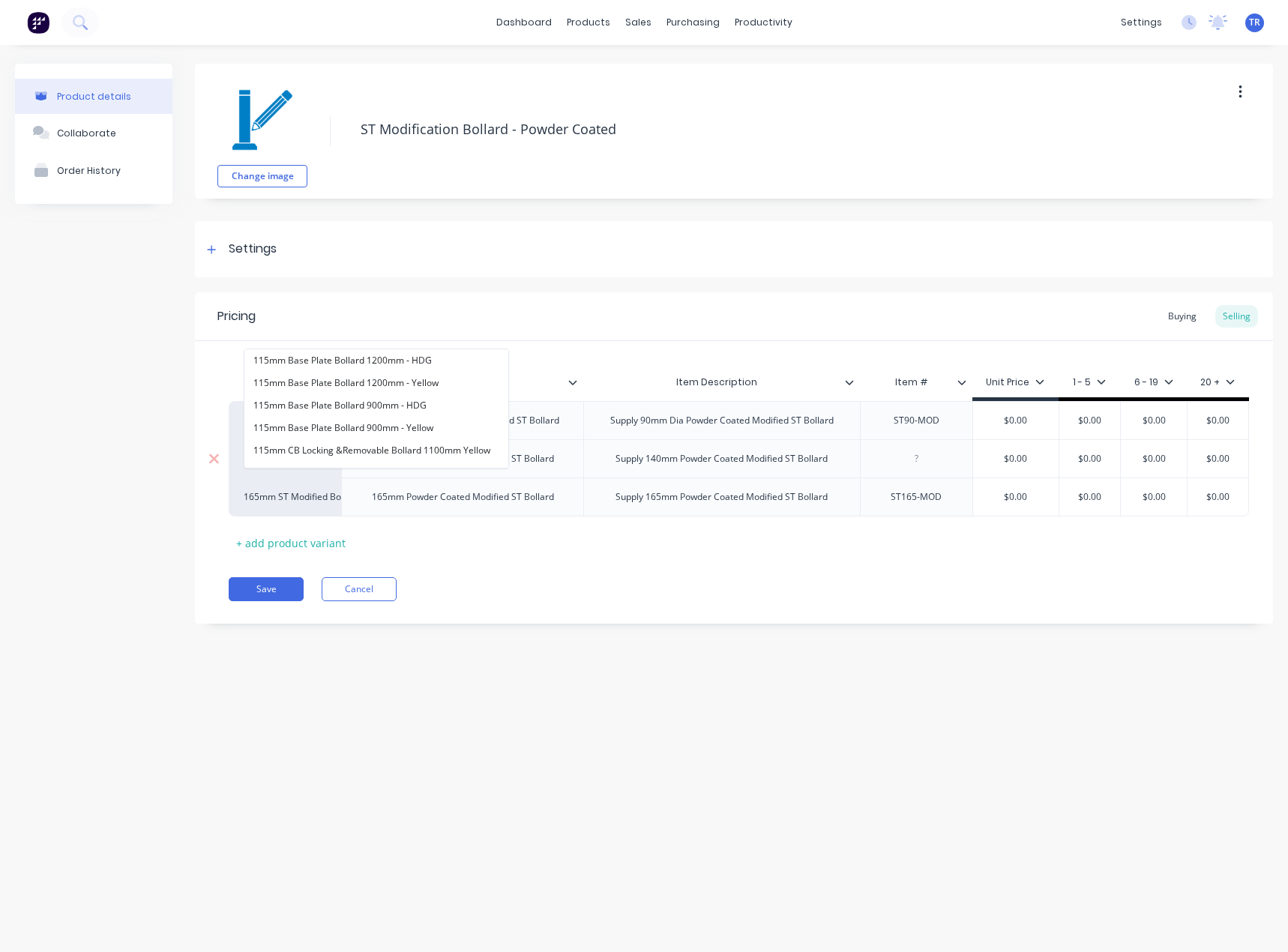
paste input "140mm ST Modified Bollard"
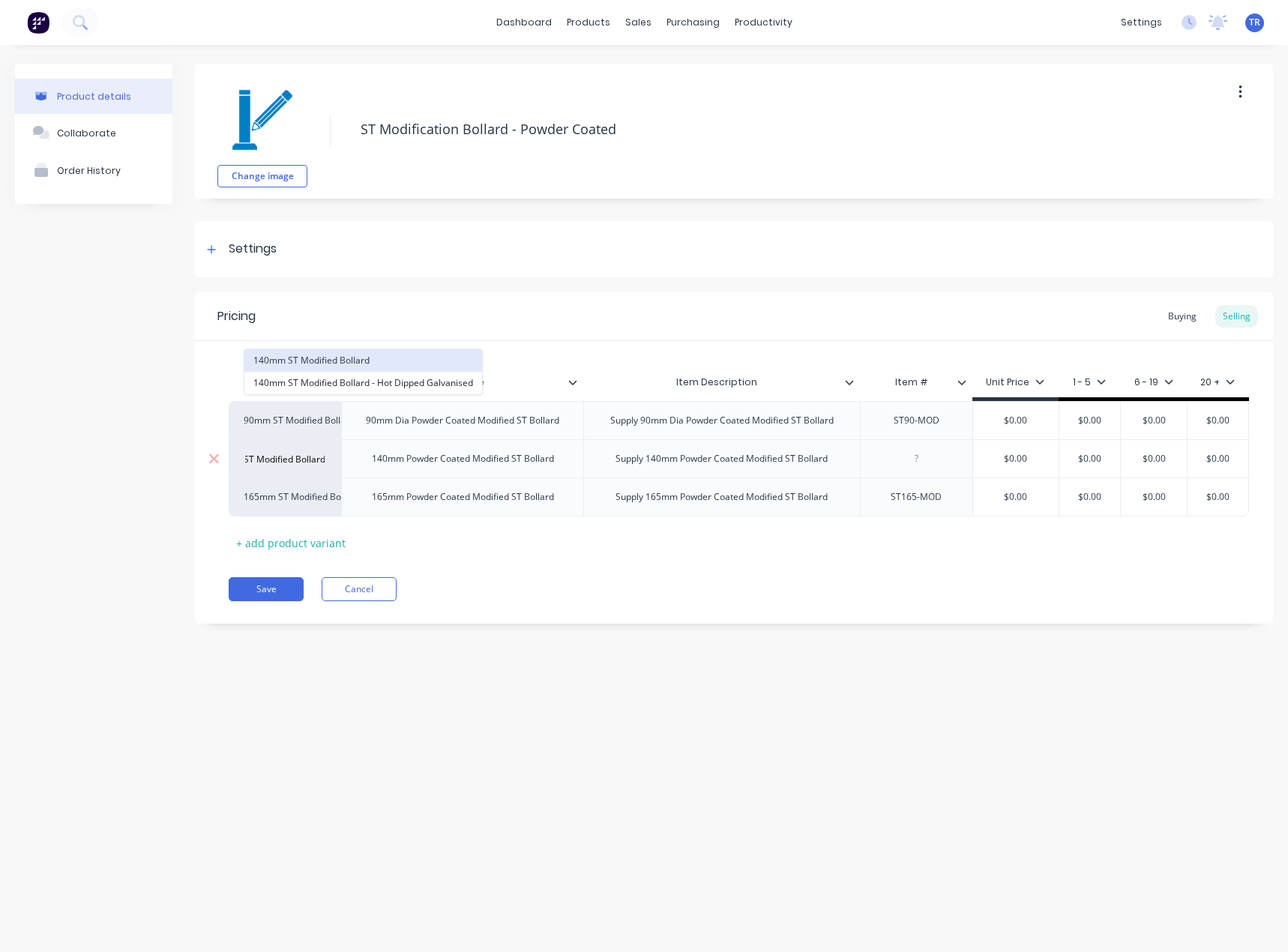
type input "140mm ST Modified Bollard"
click at [372, 362] on button "140mm ST Modified Bollard" at bounding box center [364, 361] width 238 height 23
click at [930, 425] on div "ST90-MOD" at bounding box center [917, 420] width 75 height 19
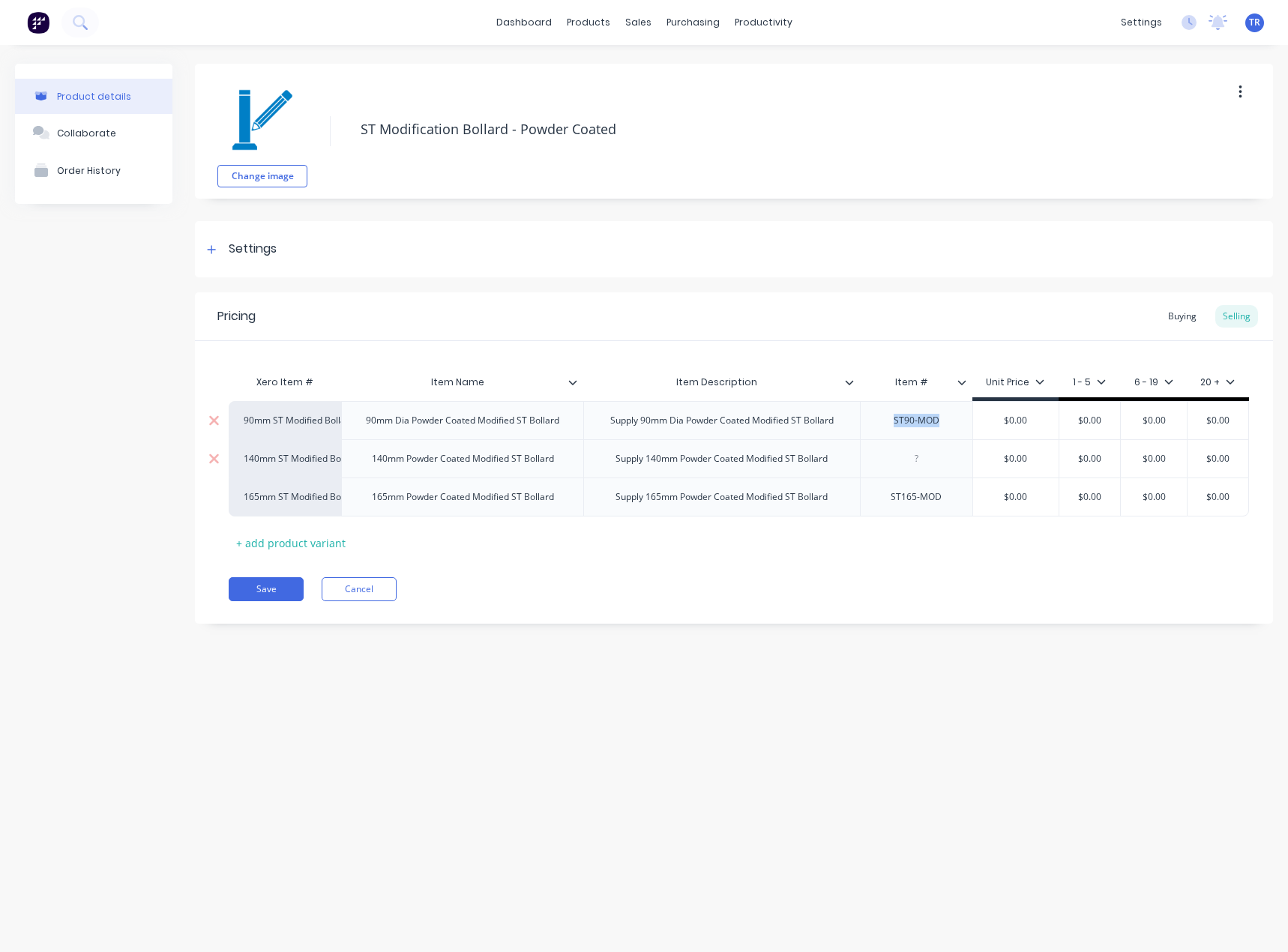
click at [930, 425] on div "ST90-MOD" at bounding box center [917, 420] width 75 height 19
copy div "ST90-MOD"
type textarea "x"
click at [921, 465] on div at bounding box center [917, 459] width 75 height 19
paste div
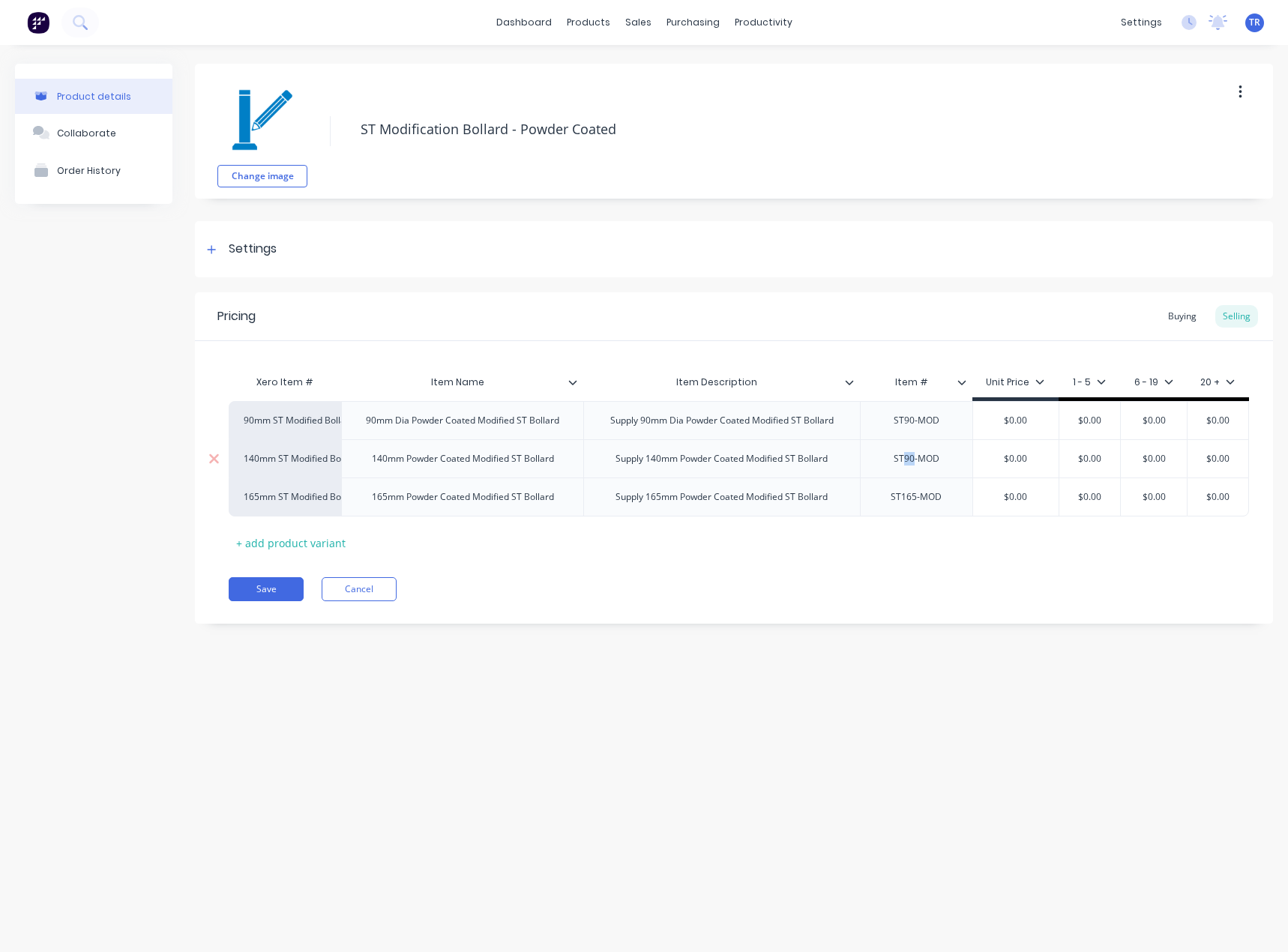
click at [906, 468] on div "ST90-MOD" at bounding box center [917, 459] width 75 height 19
click at [918, 505] on div "ST165-MOD" at bounding box center [917, 497] width 75 height 19
click at [293, 583] on div "Pricing Buying Selling Xero Item # Item Name Item Description Item # Unit Price…" at bounding box center [734, 458] width 1078 height 331
click at [278, 601] on button "Save" at bounding box center [267, 589] width 75 height 24
type textarea "x"
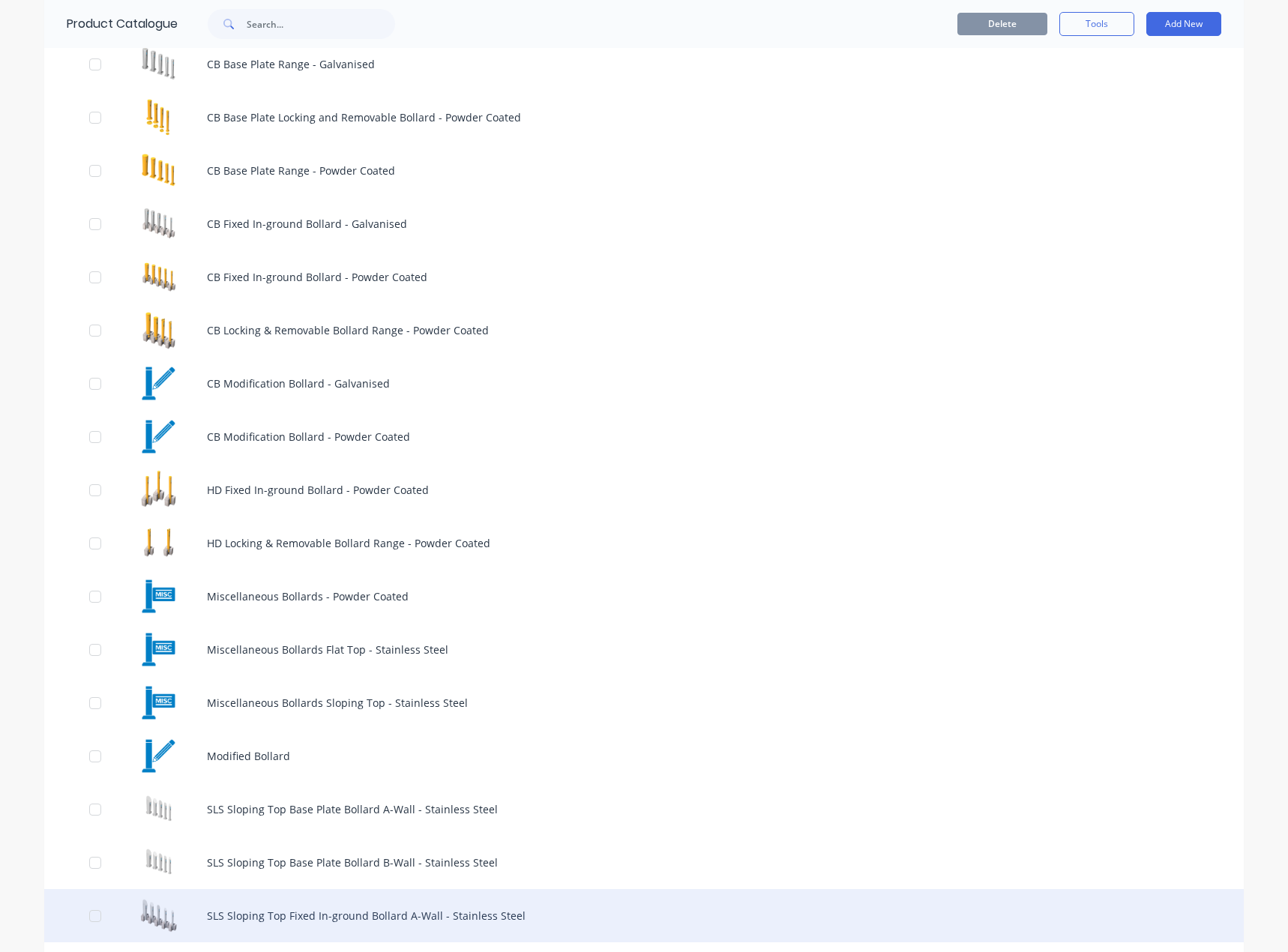
scroll to position [1124, 0]
